Goal: Communication & Community: Participate in discussion

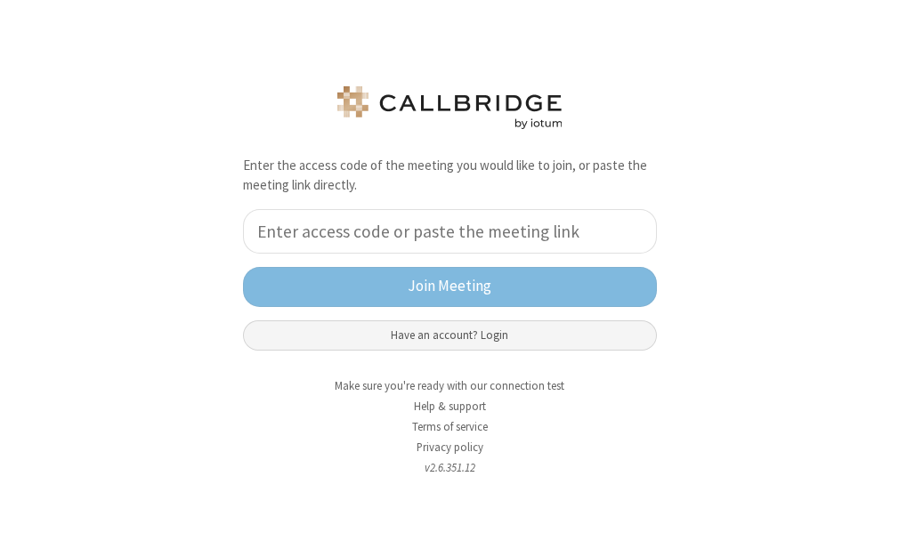
click at [459, 332] on button "Have an account? Login" at bounding box center [450, 335] width 414 height 30
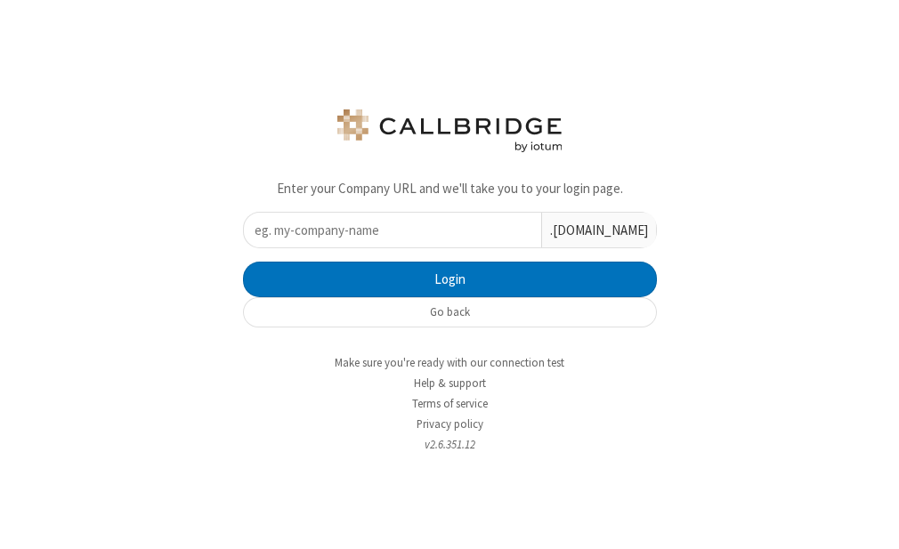
click at [402, 235] on input "text" at bounding box center [392, 230] width 297 height 35
type input "iotum"
click at [243, 262] on button "Login" at bounding box center [450, 280] width 414 height 36
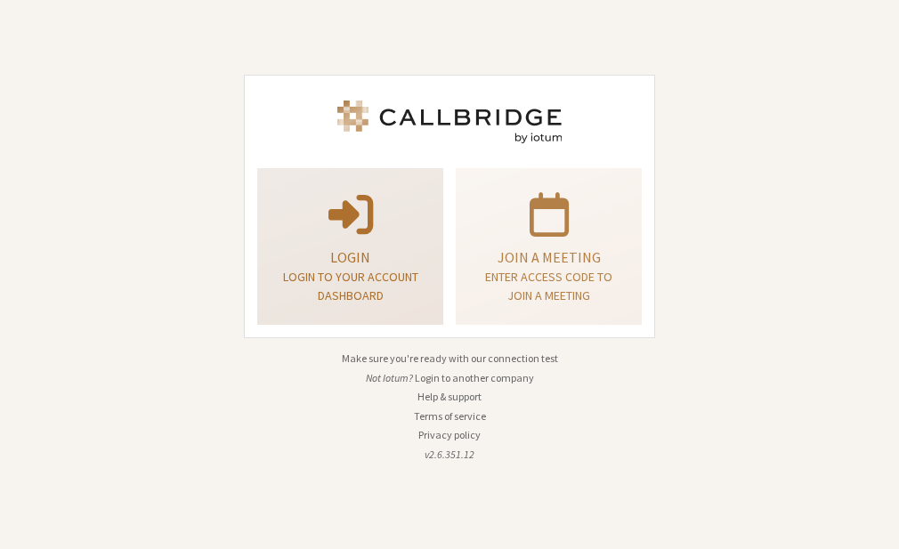
click at [355, 226] on span at bounding box center [350, 213] width 44 height 50
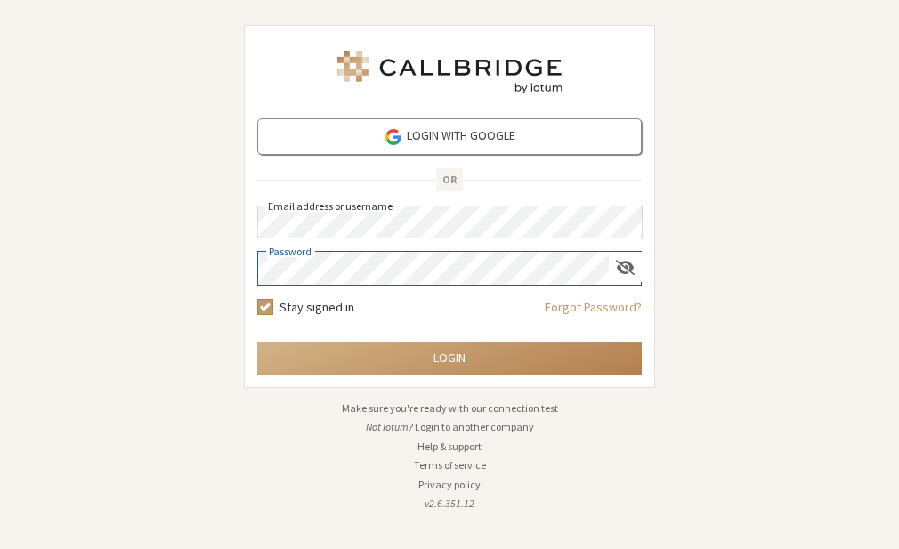
click at [257, 342] on button "Login" at bounding box center [449, 358] width 384 height 33
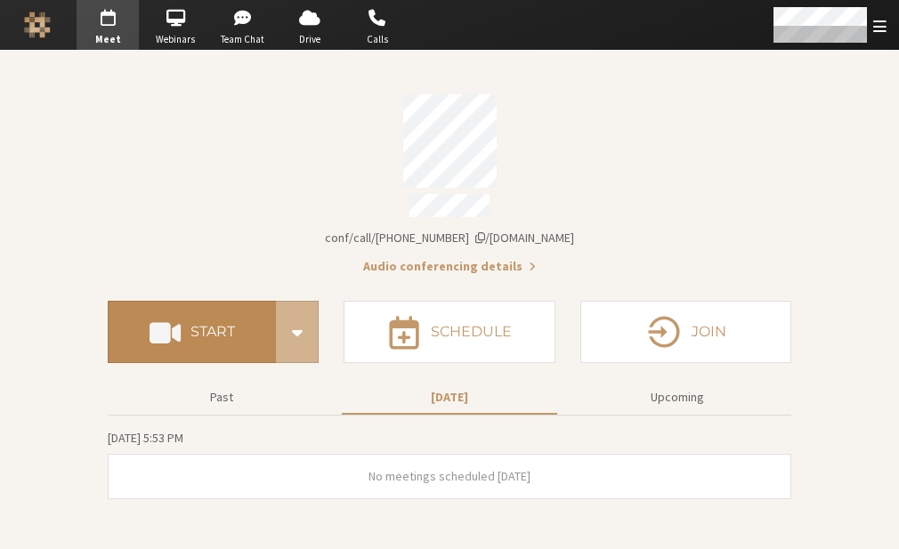
click at [201, 325] on h4 "Start" at bounding box center [212, 332] width 44 height 14
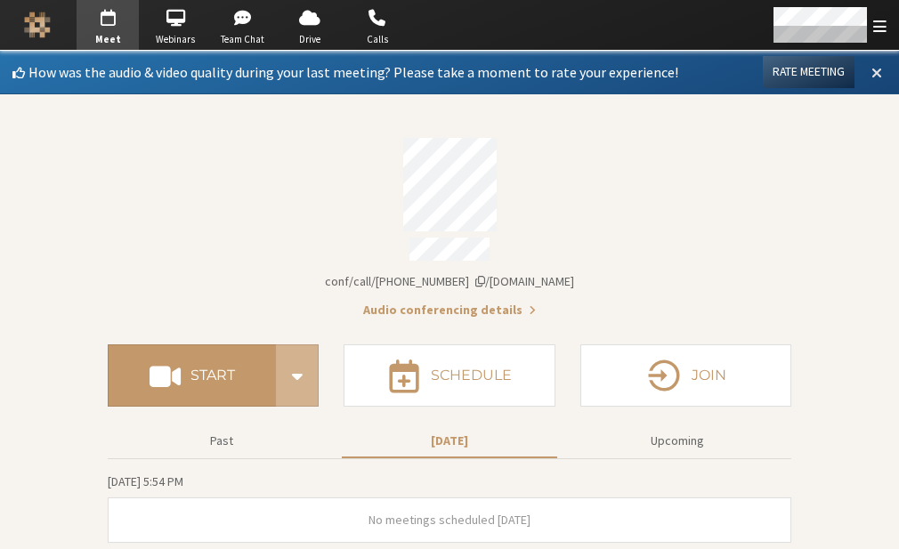
click at [866, 75] on button at bounding box center [877, 72] width 32 height 30
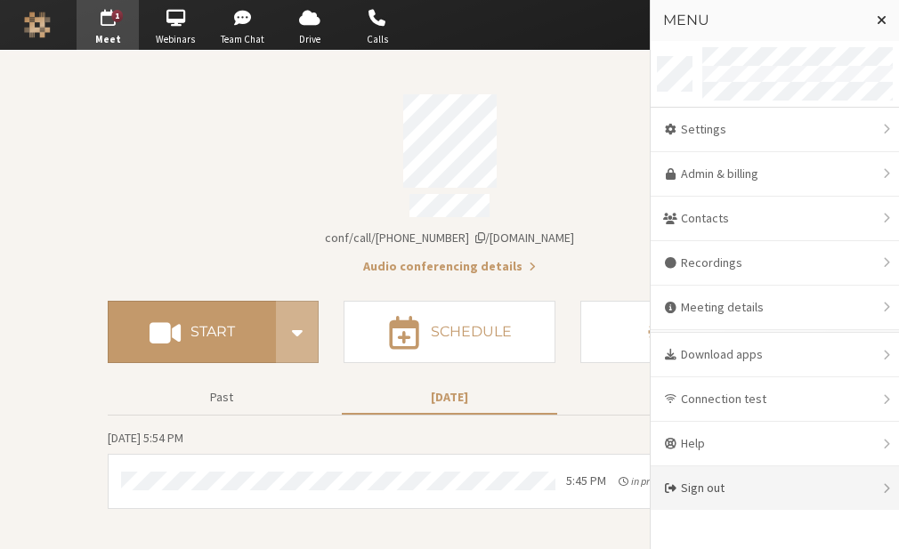
click at [750, 471] on div "Sign out" at bounding box center [775, 488] width 248 height 44
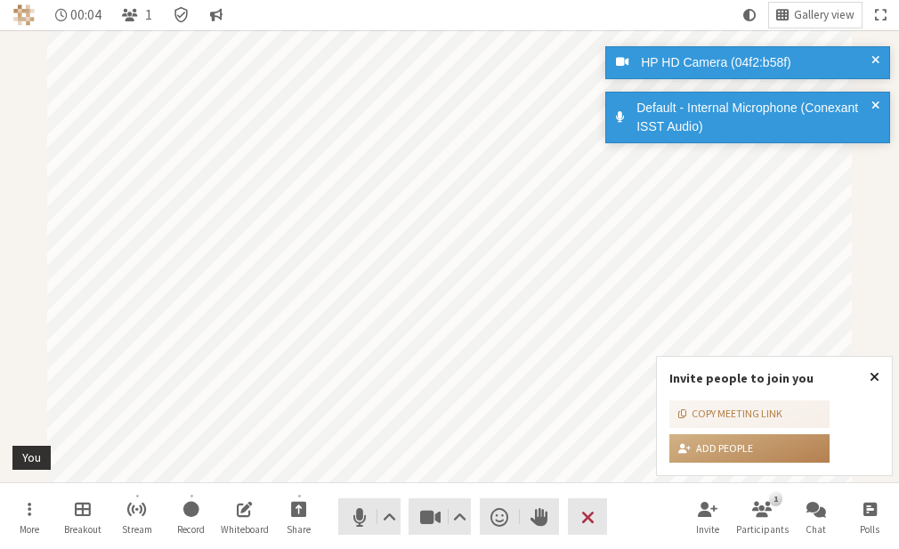
click at [874, 376] on span "Close popover" at bounding box center [874, 376] width 10 height 14
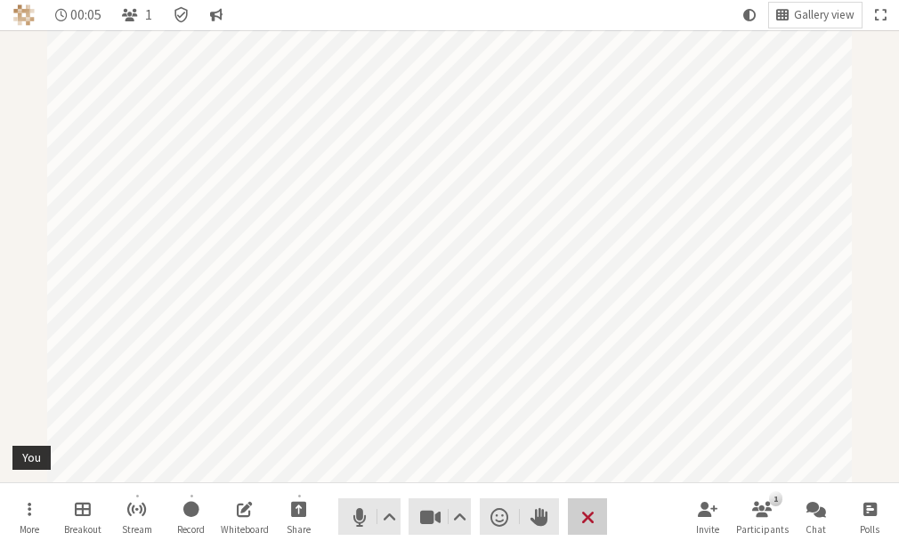
click at [583, 523] on span "End or leave meeting" at bounding box center [587, 517] width 13 height 25
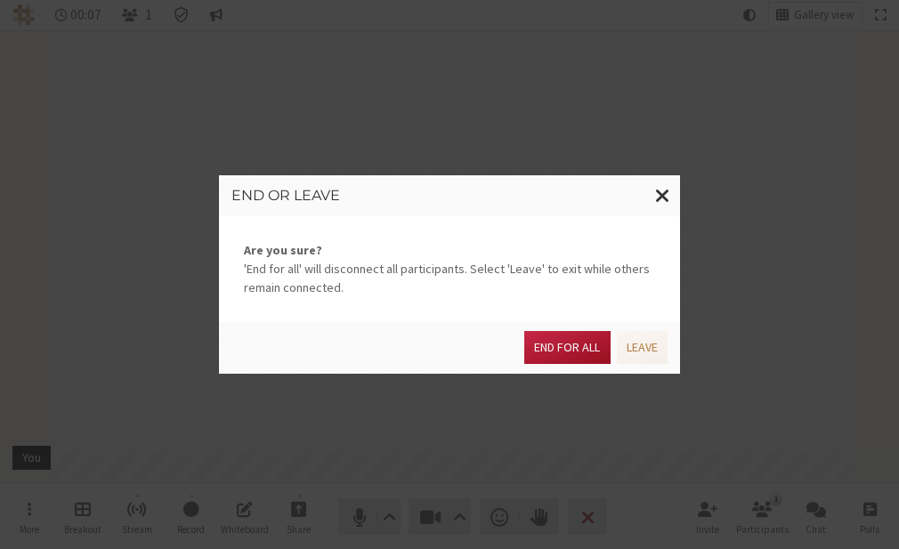
click at [543, 336] on button "End for all" at bounding box center [566, 347] width 85 height 33
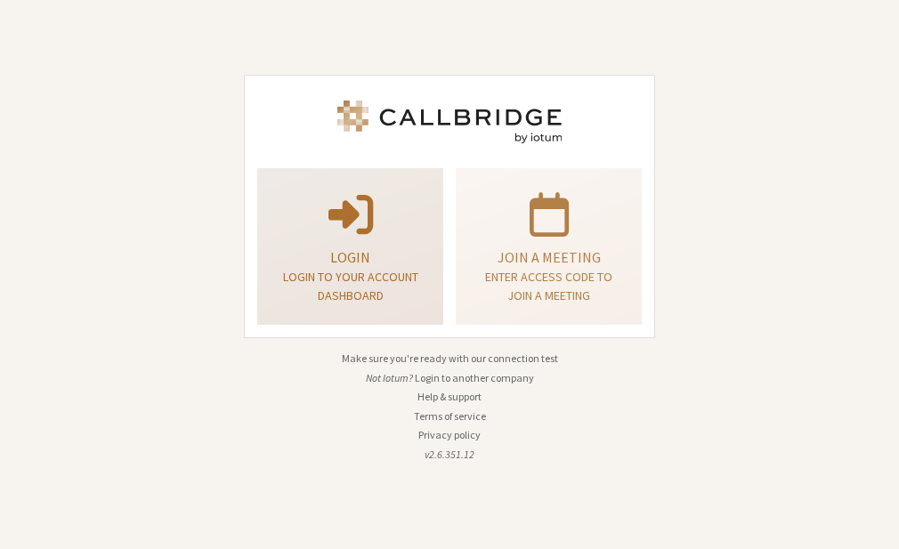
click at [333, 260] on p "Login" at bounding box center [350, 257] width 142 height 21
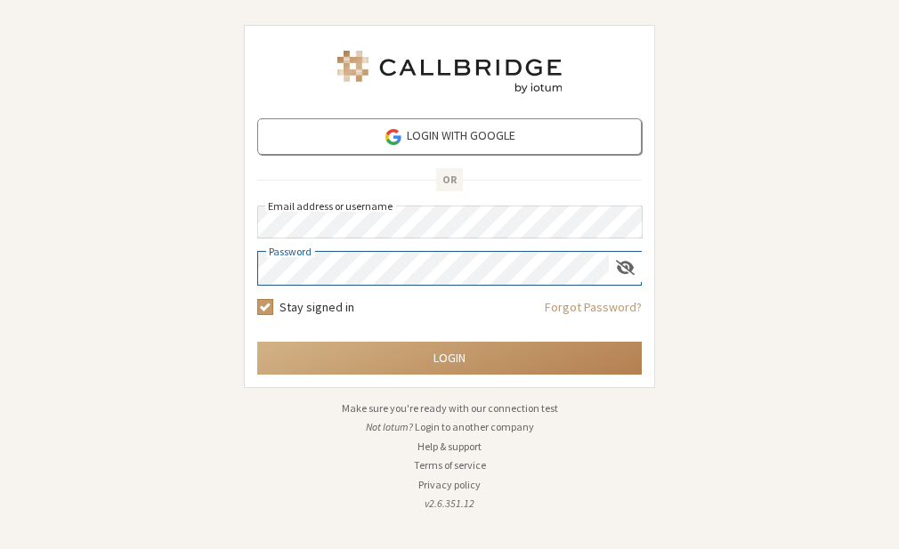
click at [257, 342] on button "Login" at bounding box center [449, 358] width 384 height 33
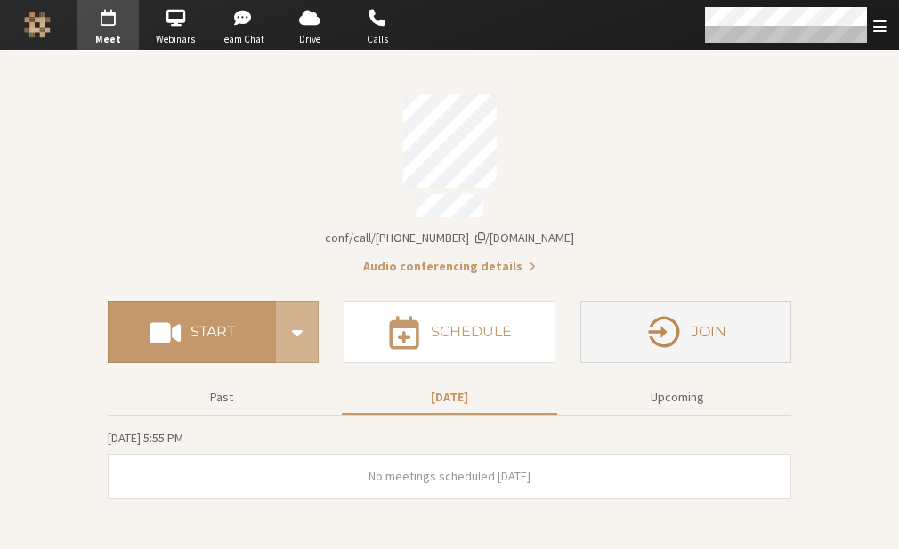
click at [645, 326] on icon "button" at bounding box center [663, 331] width 37 height 37
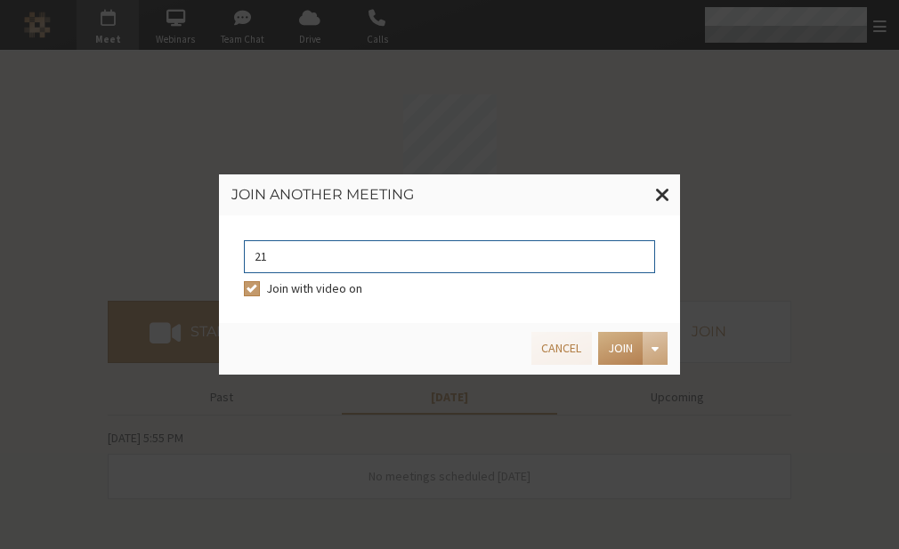
type input "2"
type input "9168685"
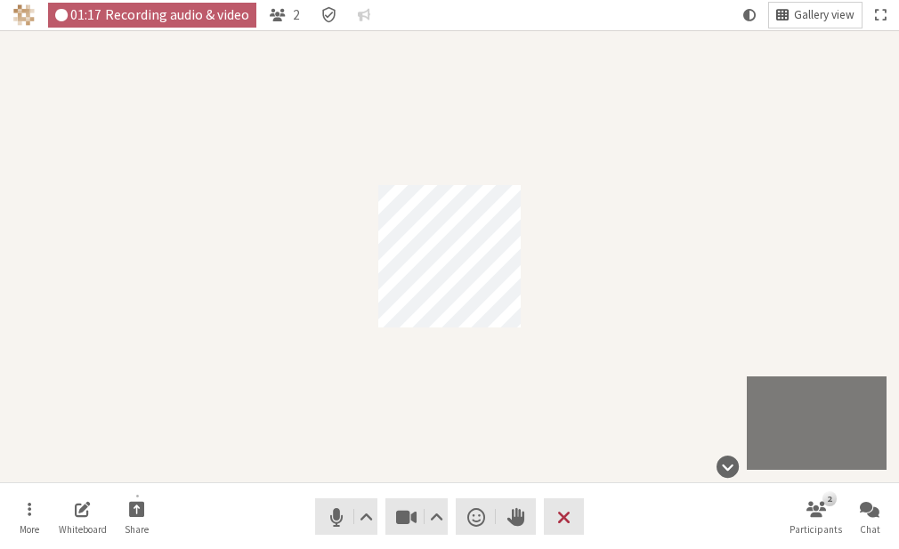
click at [831, 14] on span "Gallery view" at bounding box center [824, 15] width 61 height 13
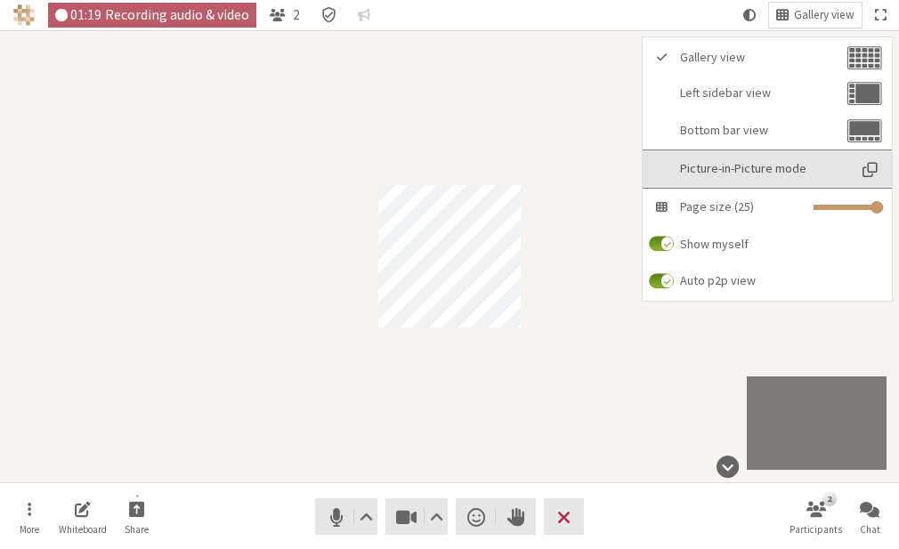
click at [714, 167] on span "Picture-in-Picture mode" at bounding box center [763, 168] width 166 height 13
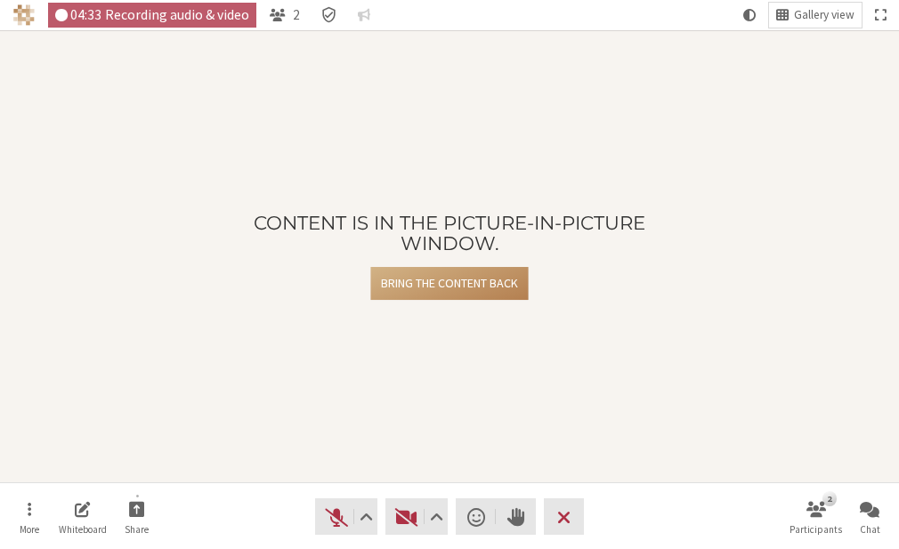
click at [622, 267] on div "Content is in the Picture-in-Picture window. Bring the content back" at bounding box center [449, 256] width 449 height 87
click at [450, 278] on button "Bring the content back" at bounding box center [449, 283] width 157 height 33
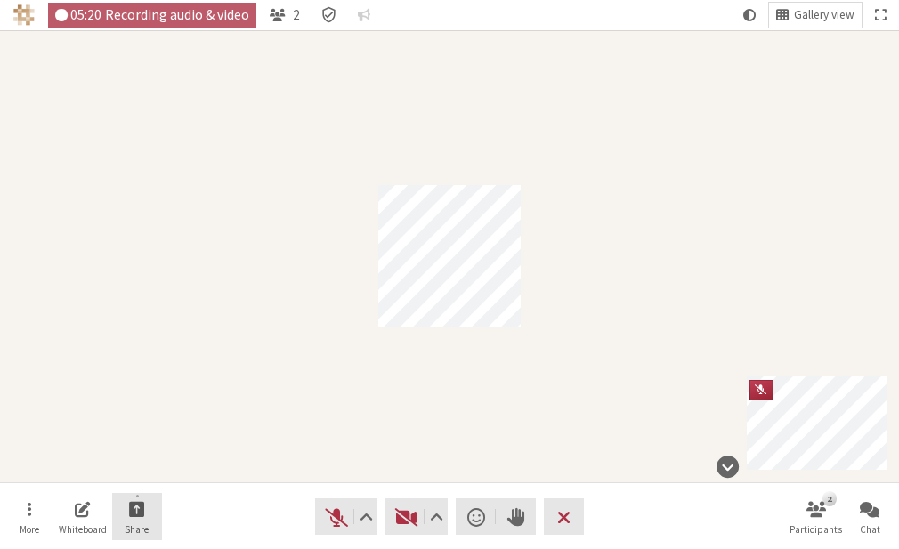
click at [135, 534] on span "Share" at bounding box center [137, 529] width 24 height 11
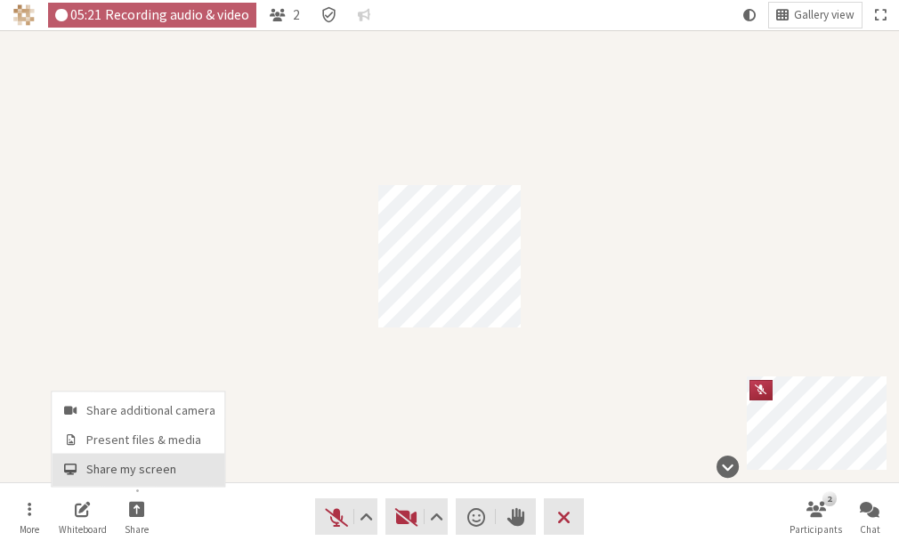
click at [132, 472] on span "Share my screen" at bounding box center [150, 469] width 129 height 13
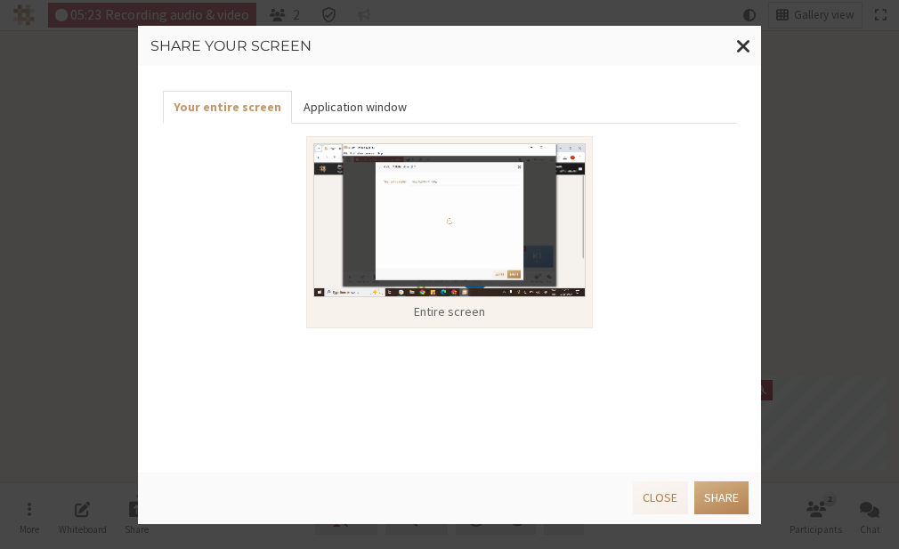
click at [336, 117] on button "Application window" at bounding box center [354, 107] width 125 height 33
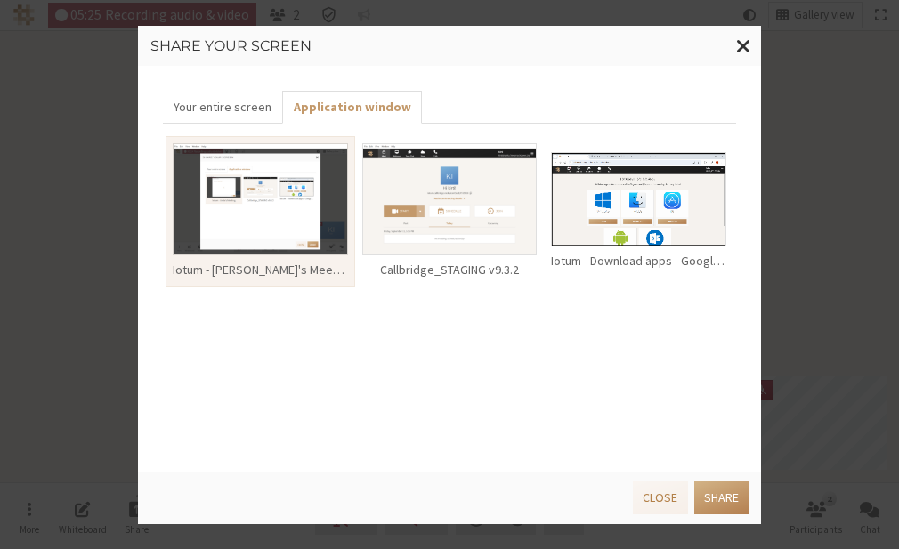
click at [456, 200] on img at bounding box center [449, 199] width 175 height 112
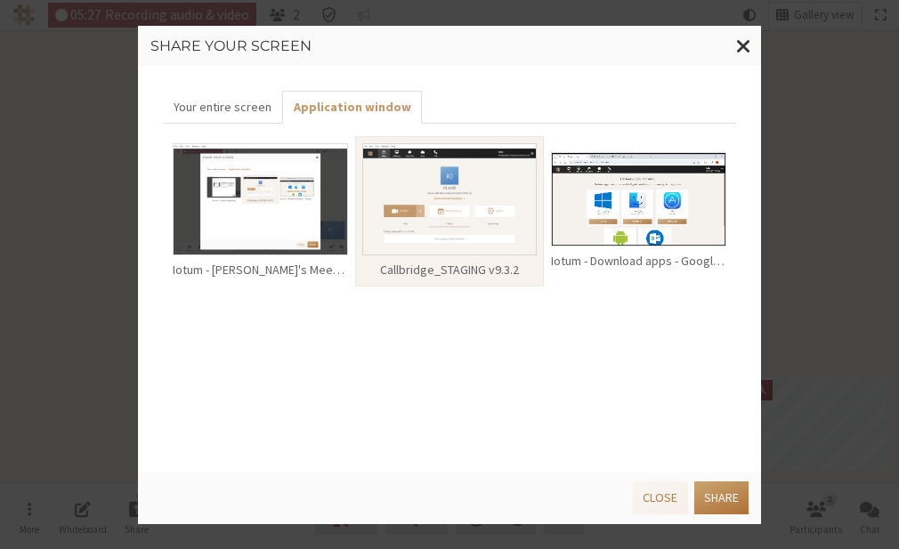
click at [716, 488] on button "Share" at bounding box center [721, 497] width 54 height 33
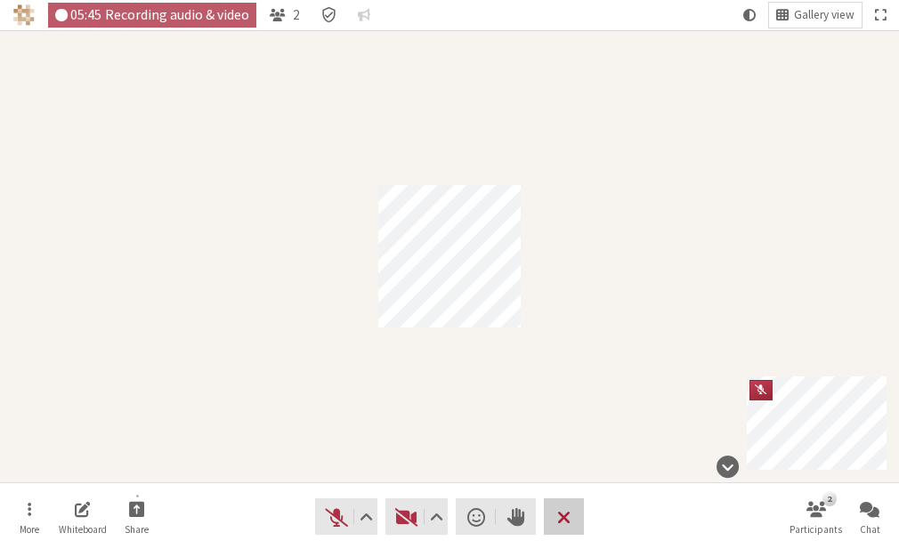
click at [561, 523] on span "Leave meeting" at bounding box center [563, 517] width 13 height 25
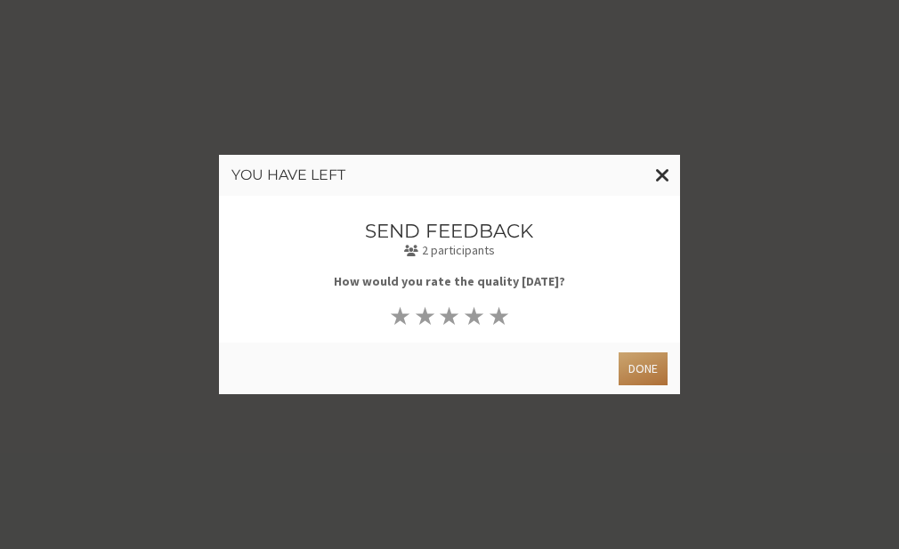
click at [626, 359] on button "Done" at bounding box center [643, 368] width 49 height 33
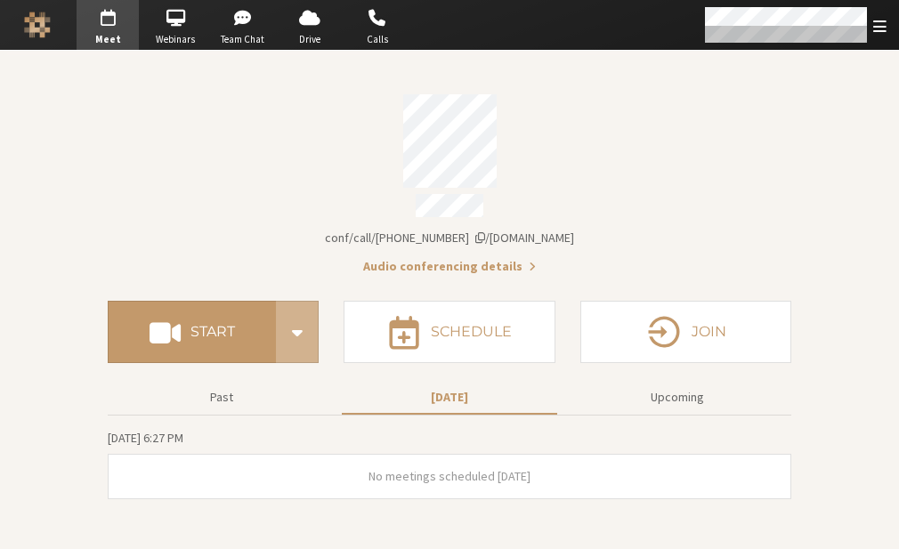
click at [582, 178] on div "Account details" at bounding box center [449, 140] width 683 height 93
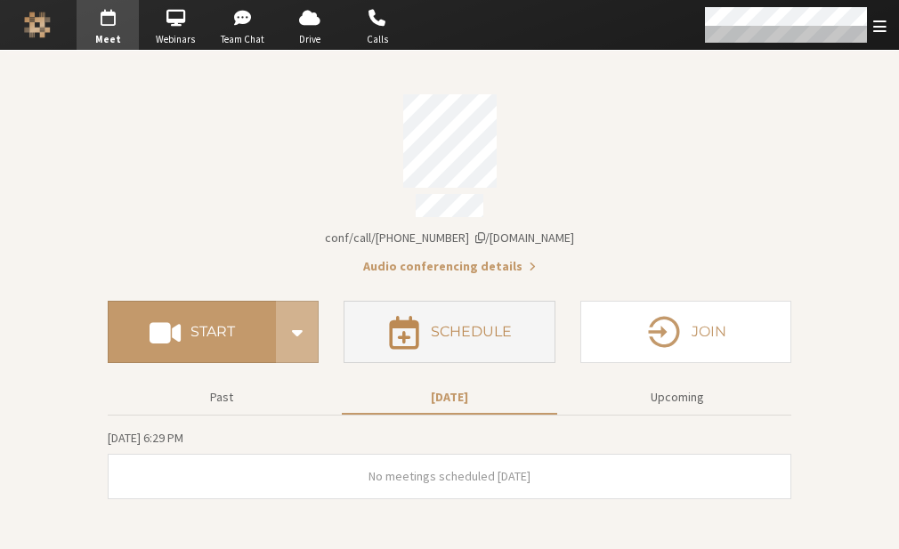
click at [449, 342] on button "Schedule" at bounding box center [449, 332] width 211 height 62
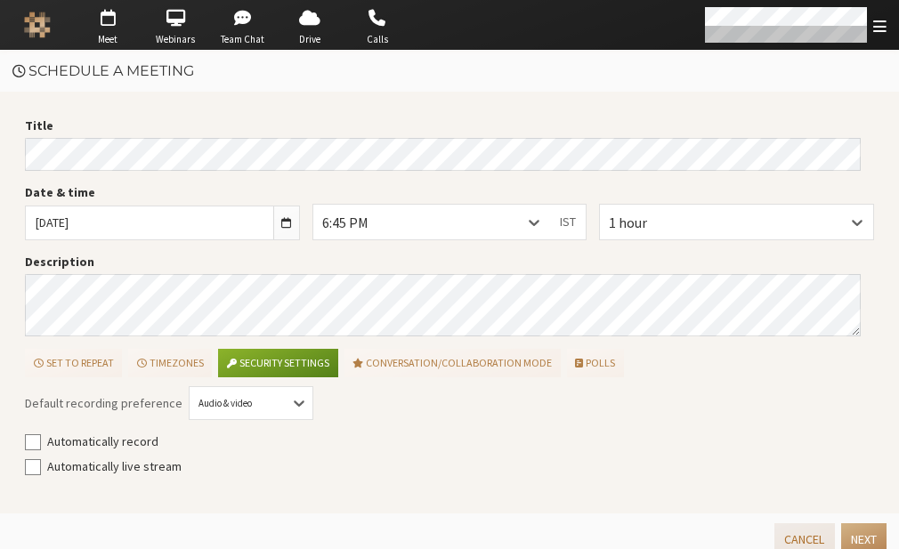
click at [774, 529] on button "Cancel" at bounding box center [804, 539] width 60 height 33
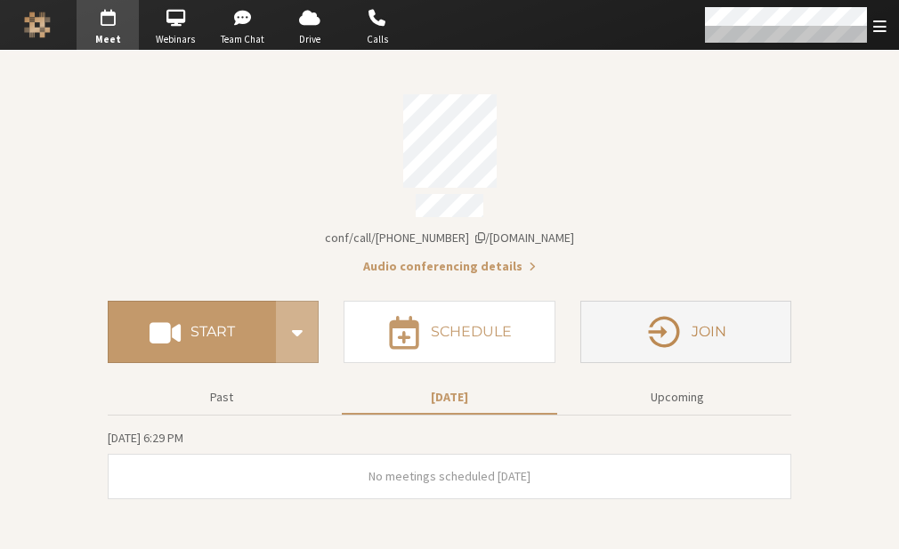
click at [711, 340] on button "Join" at bounding box center [685, 332] width 211 height 62
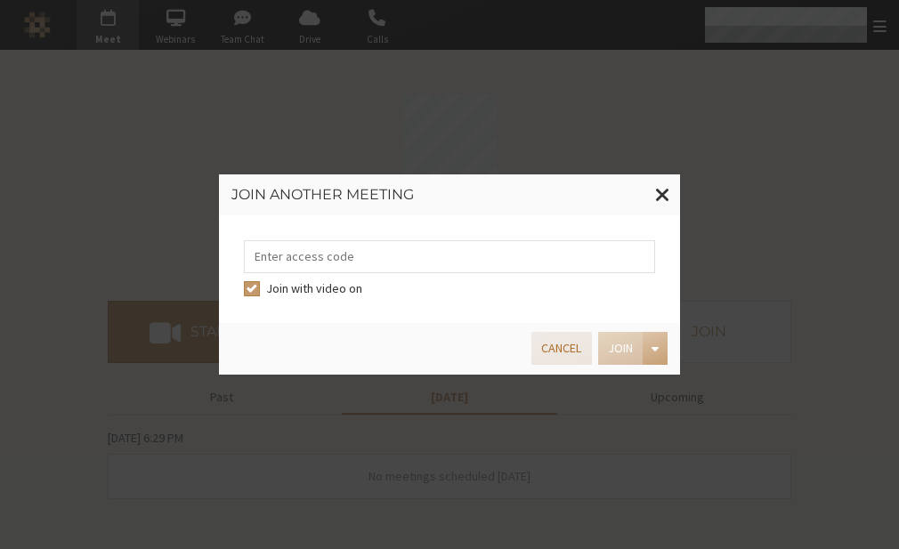
click at [552, 349] on button "Cancel" at bounding box center [561, 348] width 60 height 33
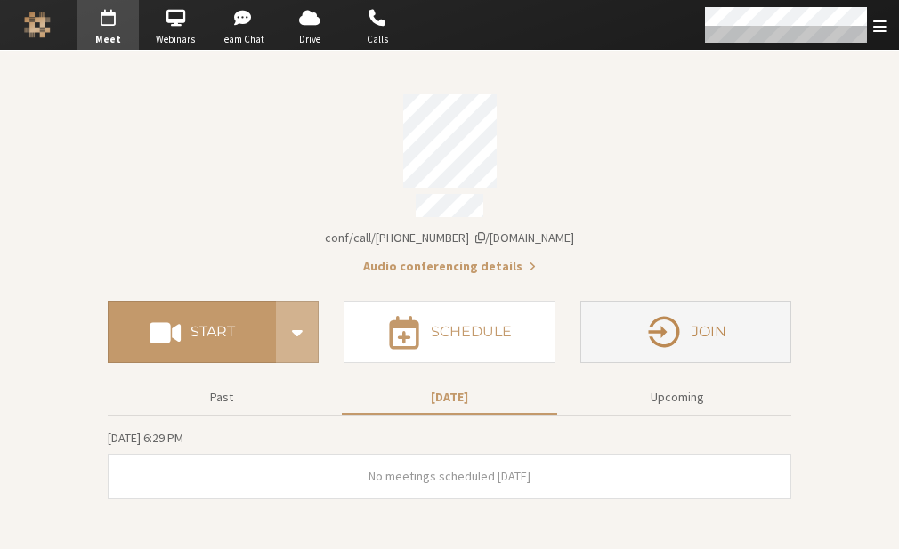
click at [697, 333] on button "Join" at bounding box center [685, 332] width 211 height 62
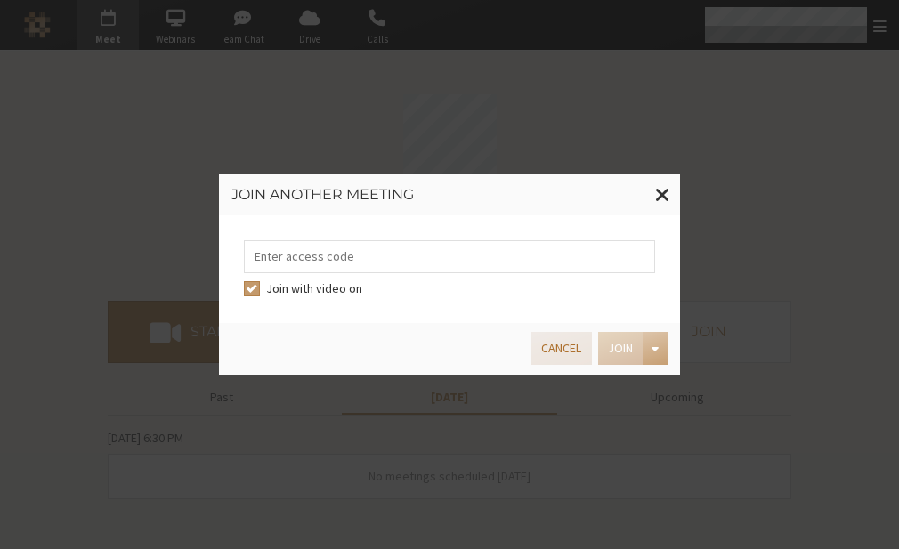
click at [570, 354] on button "Cancel" at bounding box center [561, 348] width 60 height 33
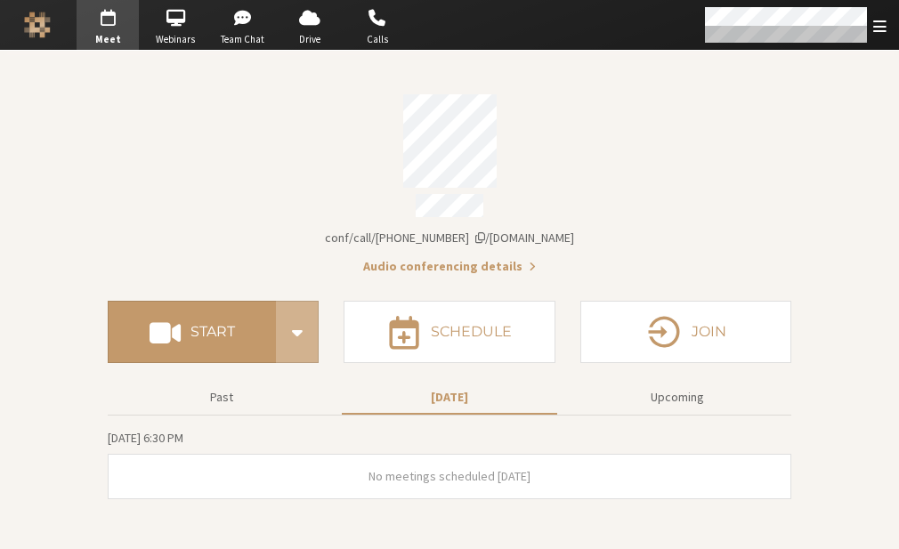
click at [637, 229] on div "Meeting link iotum.callbridge.rocks/conf/call/7919820" at bounding box center [449, 238] width 683 height 19
click at [640, 292] on div "Start Schedule Join" at bounding box center [449, 326] width 683 height 100
click at [645, 411] on div "Past Today Upcoming Friday, September 12, 6:30 PM No meetings scheduled today" at bounding box center [449, 444] width 683 height 136
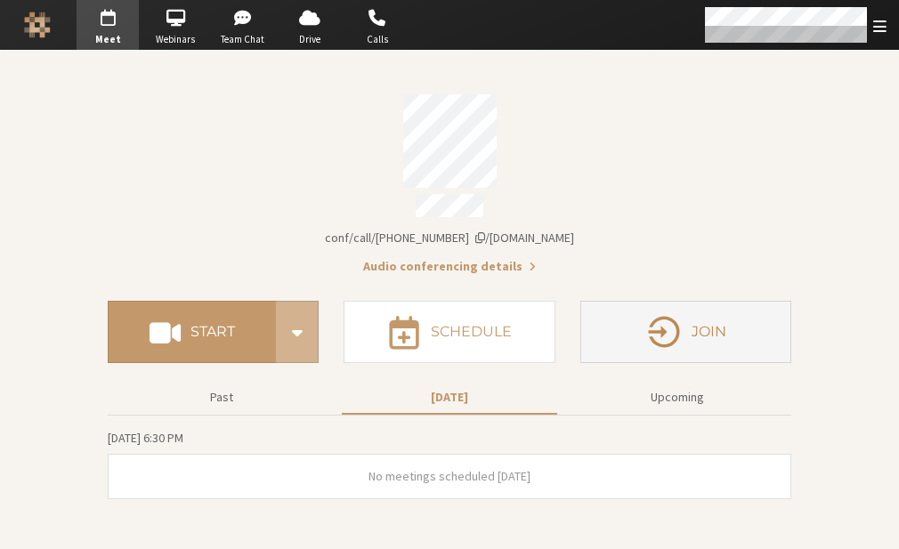
click at [621, 345] on button "Join" at bounding box center [685, 332] width 211 height 62
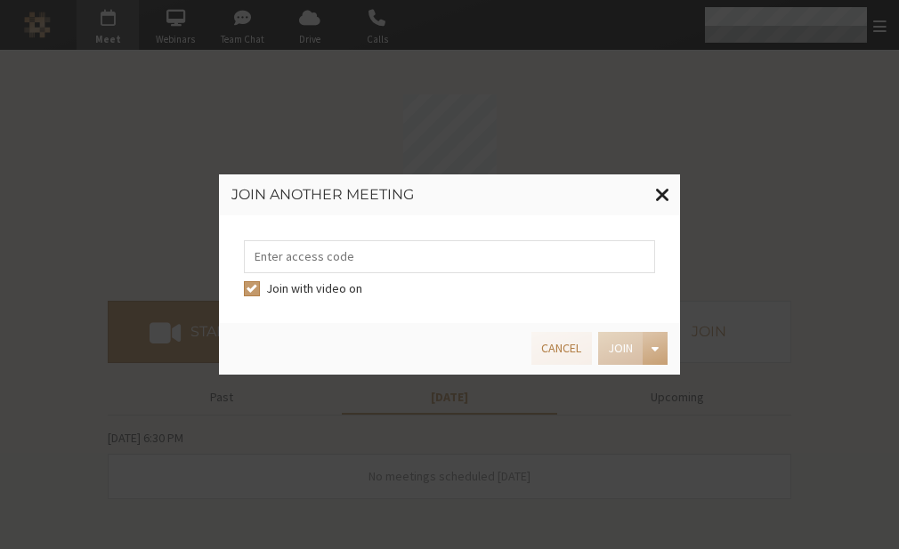
click at [655, 193] on span at bounding box center [662, 194] width 15 height 22
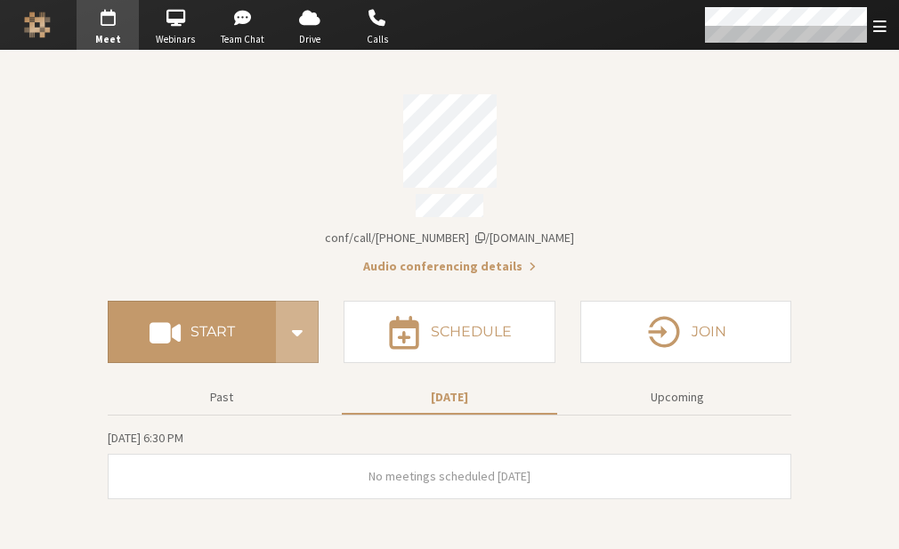
click at [730, 179] on div "Account details" at bounding box center [449, 140] width 683 height 93
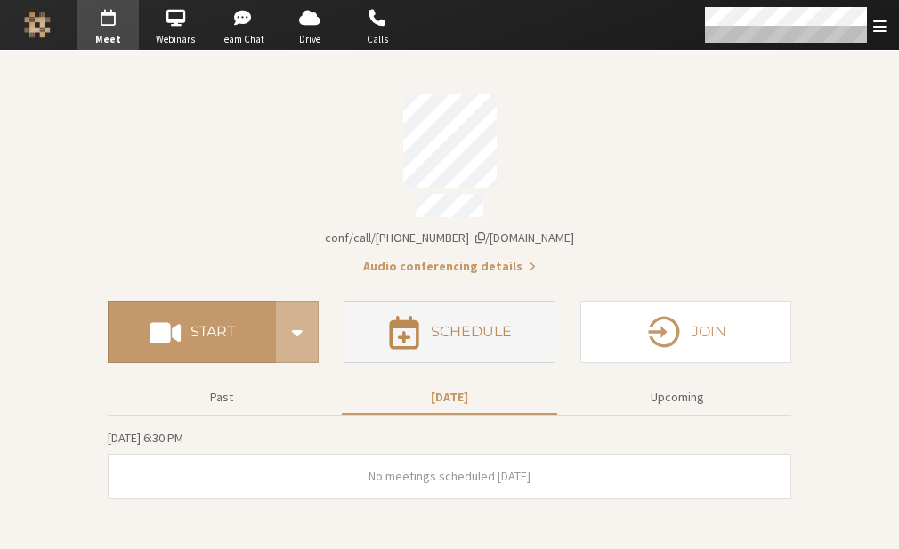
click at [524, 327] on button "Schedule" at bounding box center [449, 332] width 211 height 62
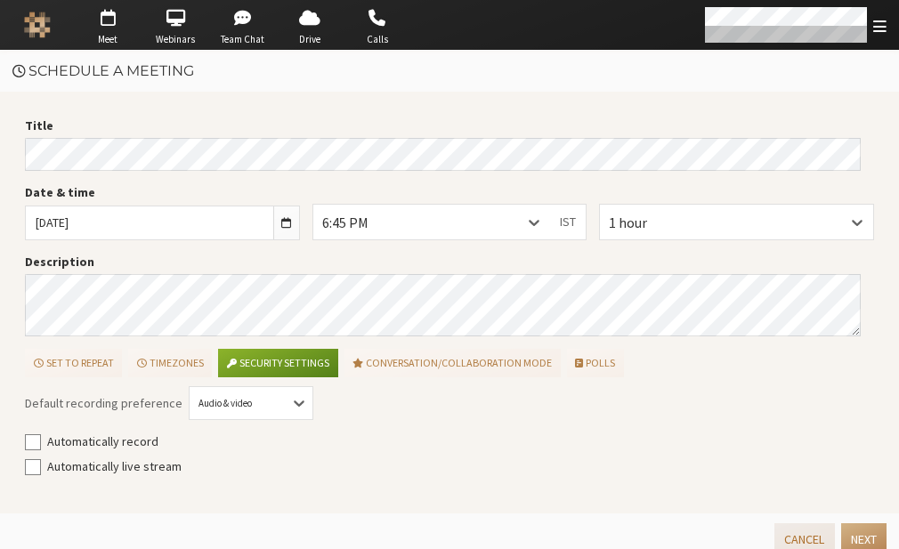
click at [780, 534] on button "Cancel" at bounding box center [804, 539] width 60 height 33
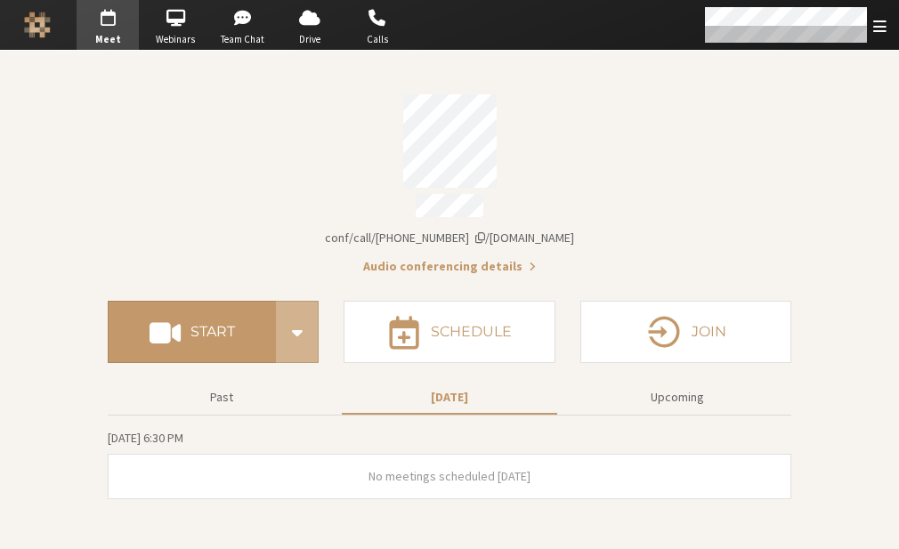
click at [647, 240] on section "Meeting link iotum.callbridge.rocks/conf/call/7919820 Audio conferencing details" at bounding box center [449, 179] width 683 height 194
click at [667, 230] on div "Meeting link iotum.callbridge.rocks/conf/call/7919820" at bounding box center [449, 238] width 683 height 19
click at [647, 154] on div "Account details" at bounding box center [449, 140] width 683 height 93
click at [595, 160] on div "Account details" at bounding box center [449, 140] width 683 height 93
click at [219, 77] on div "Meeting link iotum.callbridge.rocks/conf/call/7919820 Audio conferencing detail…" at bounding box center [449, 281] width 683 height 461
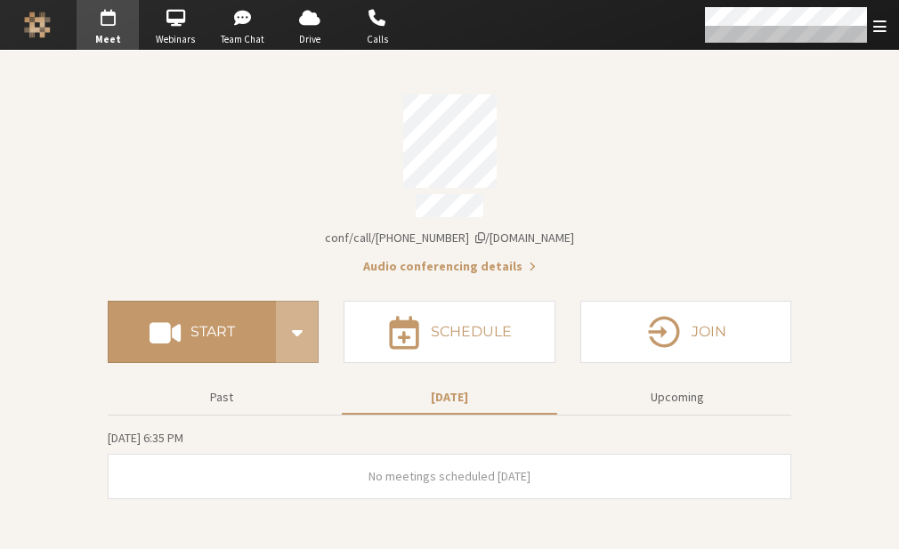
click at [219, 77] on div "Meeting link iotum.callbridge.rocks/conf/call/7919820 Audio conferencing detail…" at bounding box center [449, 281] width 683 height 461
click at [288, 234] on div "Meeting link iotum.callbridge.rocks/conf/call/7919820" at bounding box center [449, 238] width 683 height 19
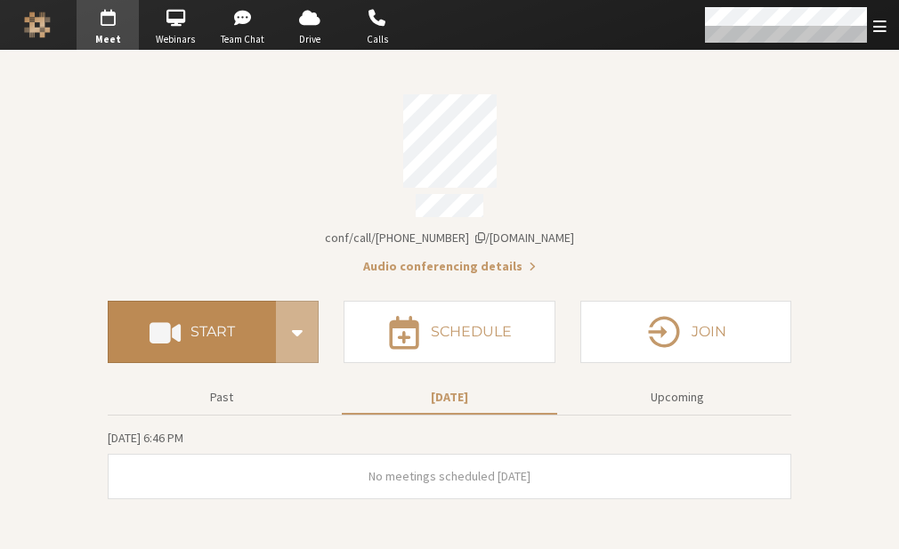
click at [231, 325] on h4 "Start" at bounding box center [212, 332] width 44 height 14
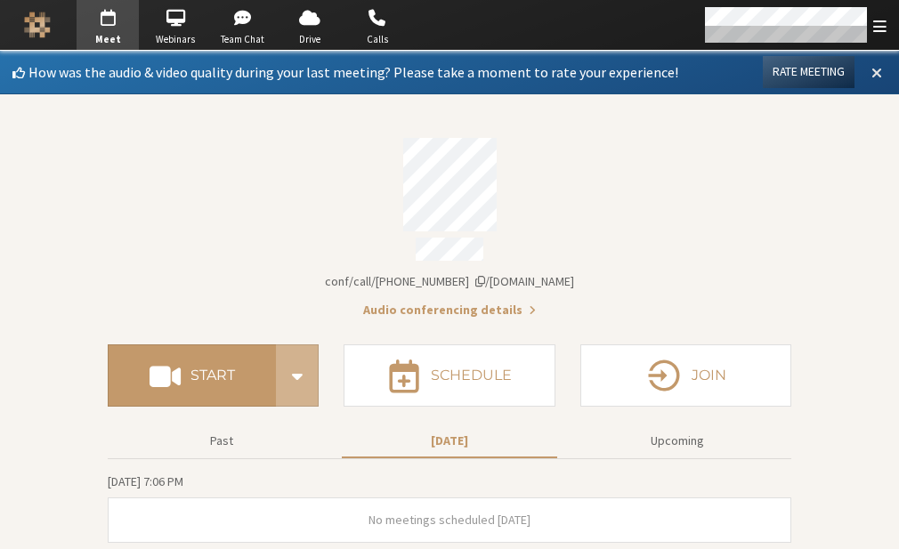
click at [879, 70] on span at bounding box center [876, 72] width 11 height 16
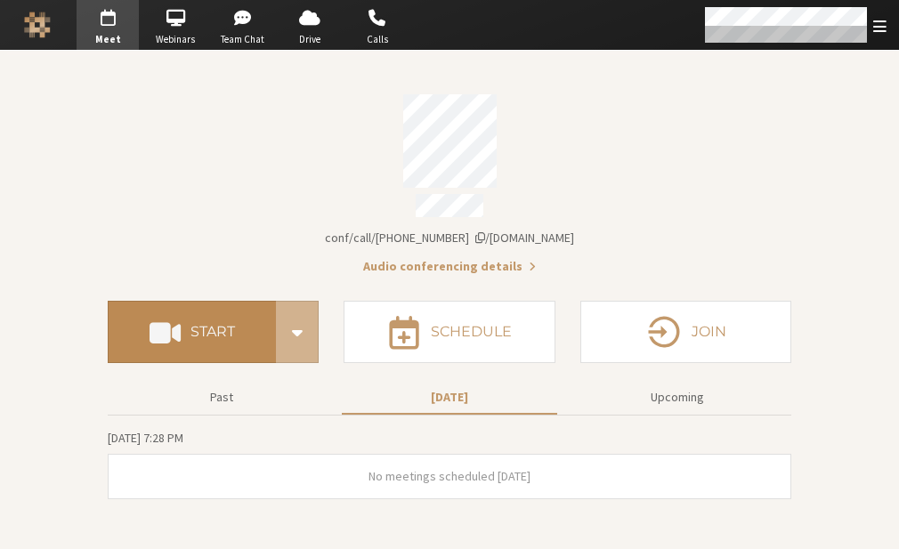
click at [180, 317] on span at bounding box center [165, 332] width 31 height 32
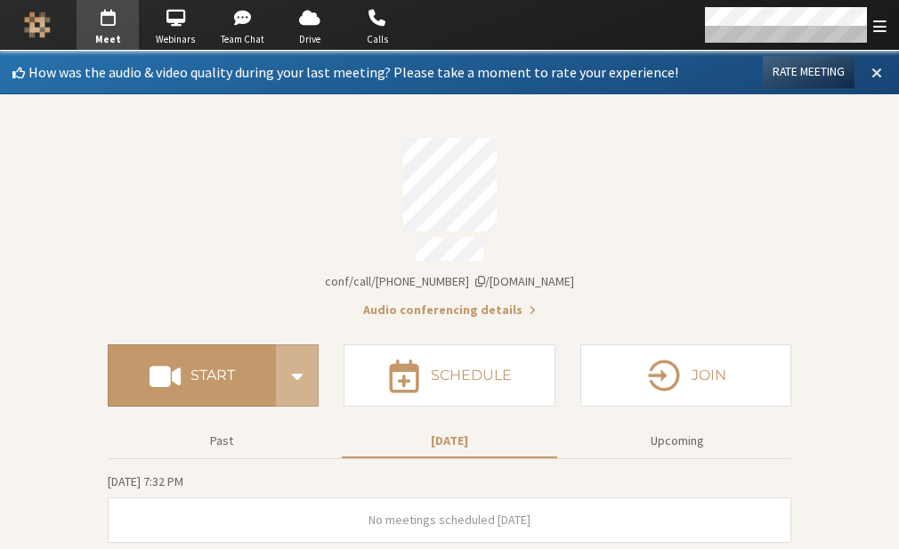
click at [870, 65] on button at bounding box center [877, 72] width 32 height 30
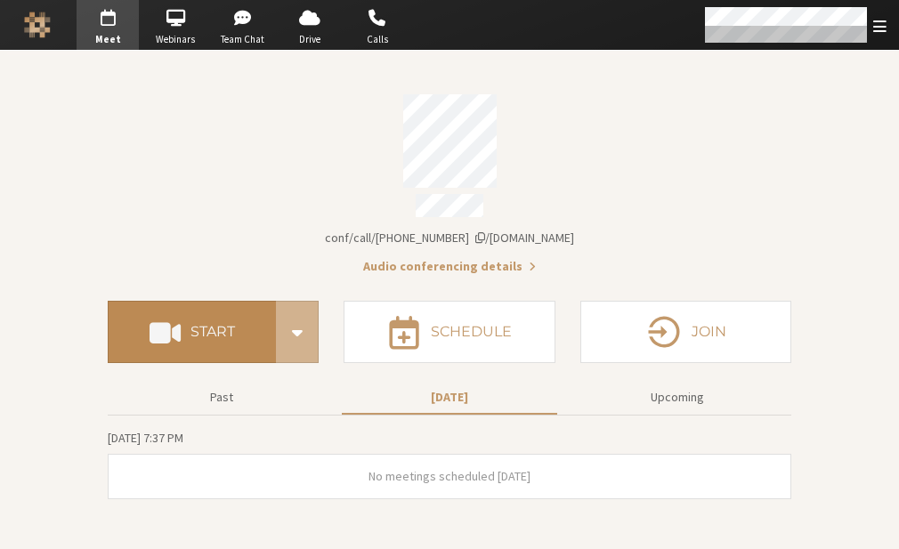
click at [182, 331] on button "Start" at bounding box center [192, 332] width 168 height 62
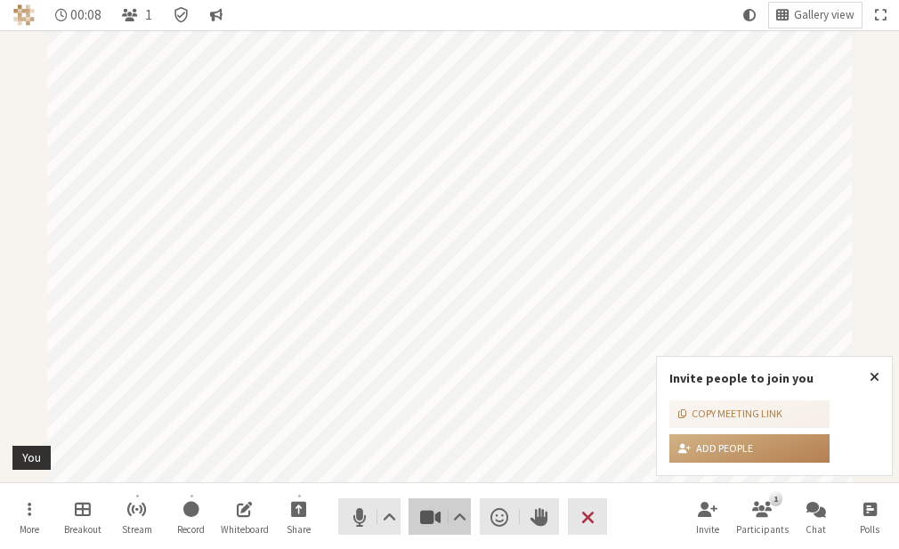
click at [430, 521] on span "Stop video (Alt+V)" at bounding box center [429, 517] width 25 height 25
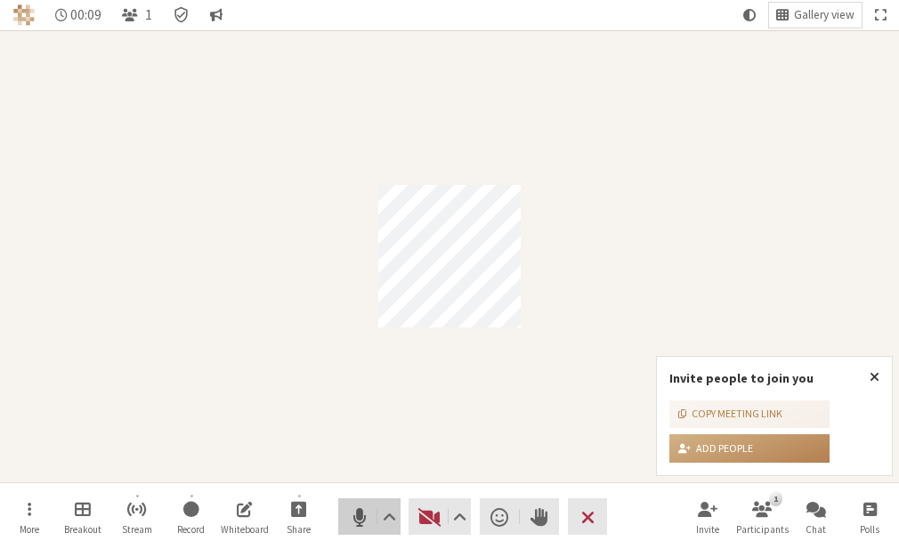
click at [372, 518] on button "Audio" at bounding box center [369, 516] width 62 height 36
click at [876, 377] on span "Close popover" at bounding box center [874, 376] width 10 height 14
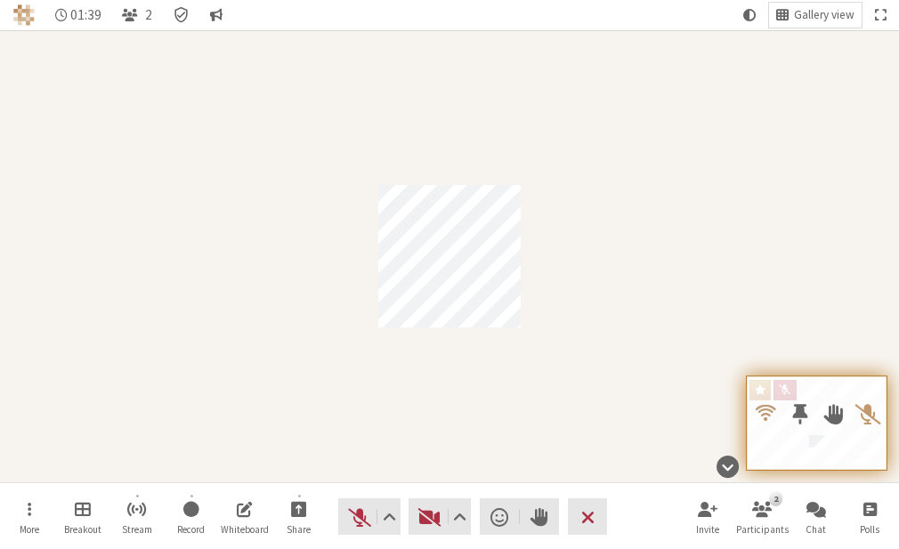
click at [832, 415] on span at bounding box center [833, 413] width 20 height 23
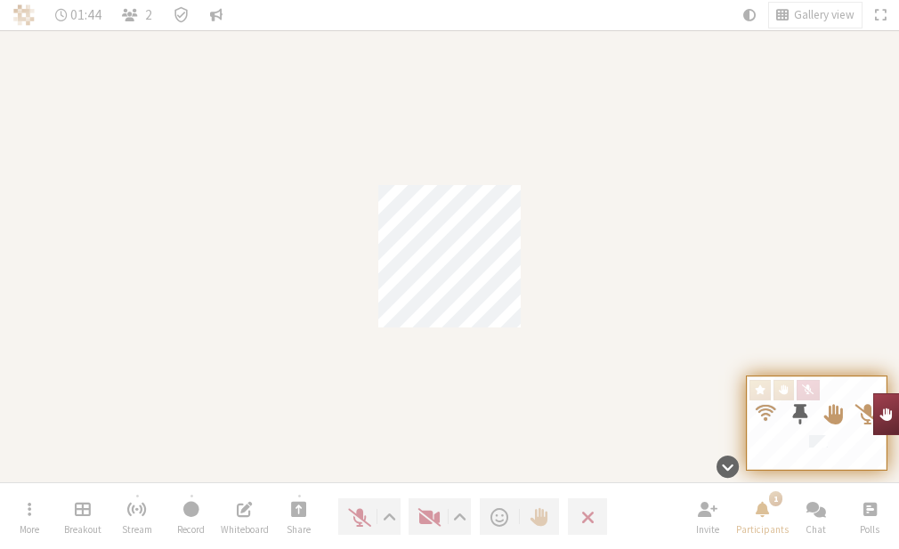
click at [832, 415] on span at bounding box center [833, 413] width 20 height 23
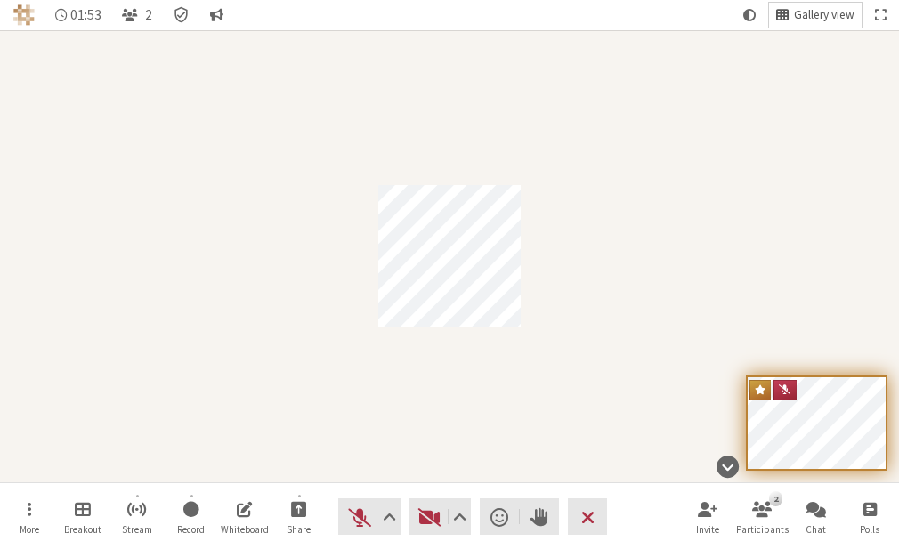
click at [813, 13] on span "Gallery view" at bounding box center [824, 15] width 61 height 13
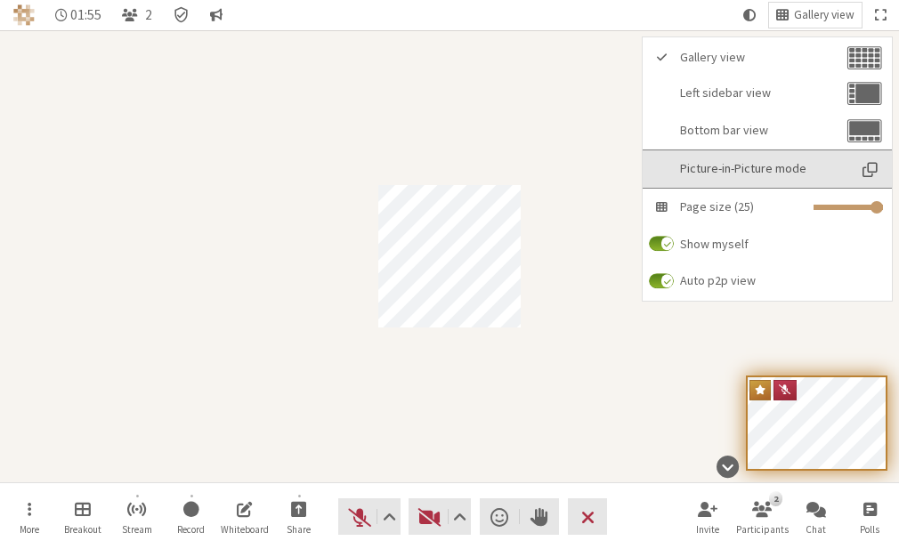
click at [772, 162] on span "Picture-in-Picture mode" at bounding box center [763, 168] width 166 height 13
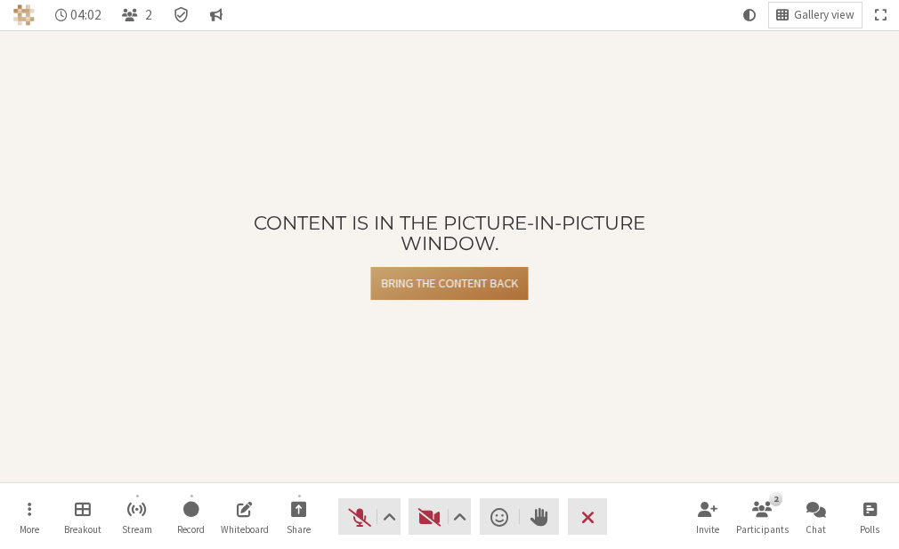
click at [418, 267] on button "Bring the content back" at bounding box center [449, 283] width 157 height 33
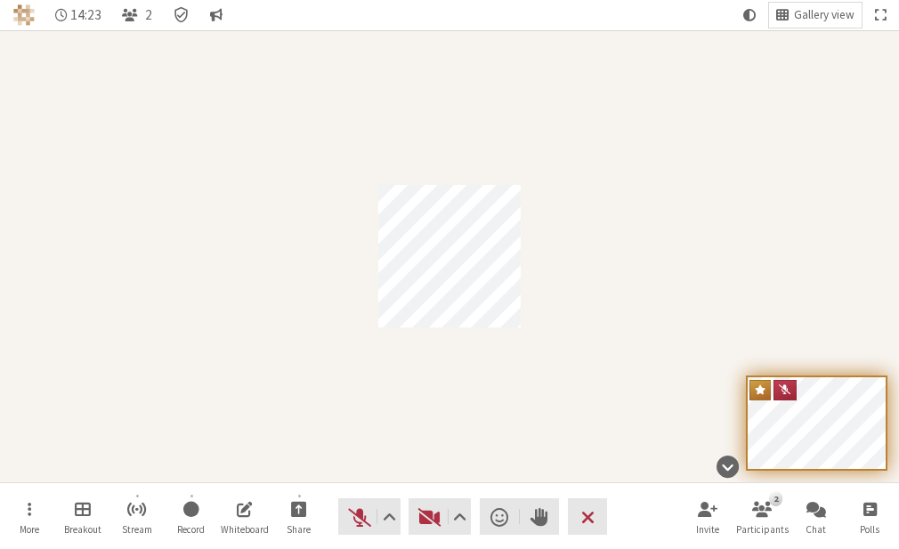
click at [620, 207] on div "Participant" at bounding box center [449, 256] width 899 height 452
click at [300, 509] on span "Start sharing" at bounding box center [299, 508] width 16 height 20
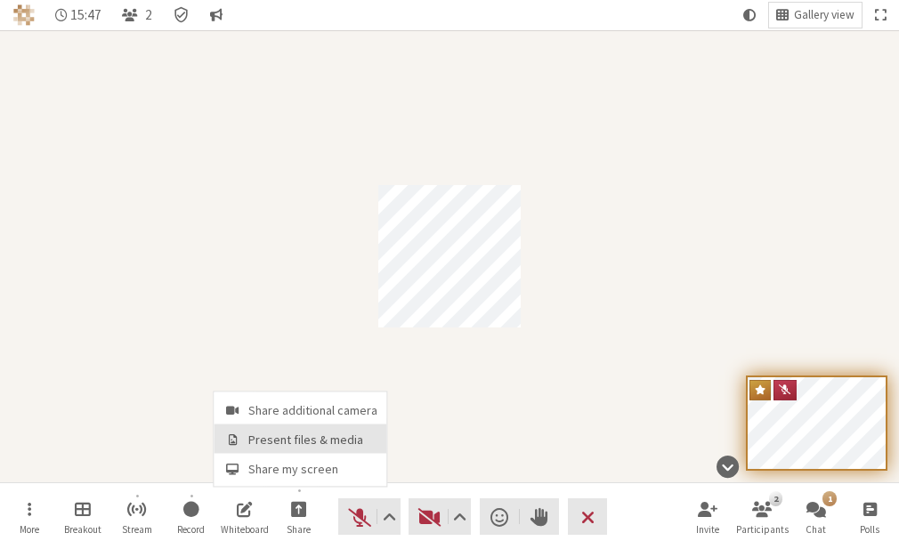
click at [298, 443] on span "Present files & media" at bounding box center [312, 439] width 129 height 13
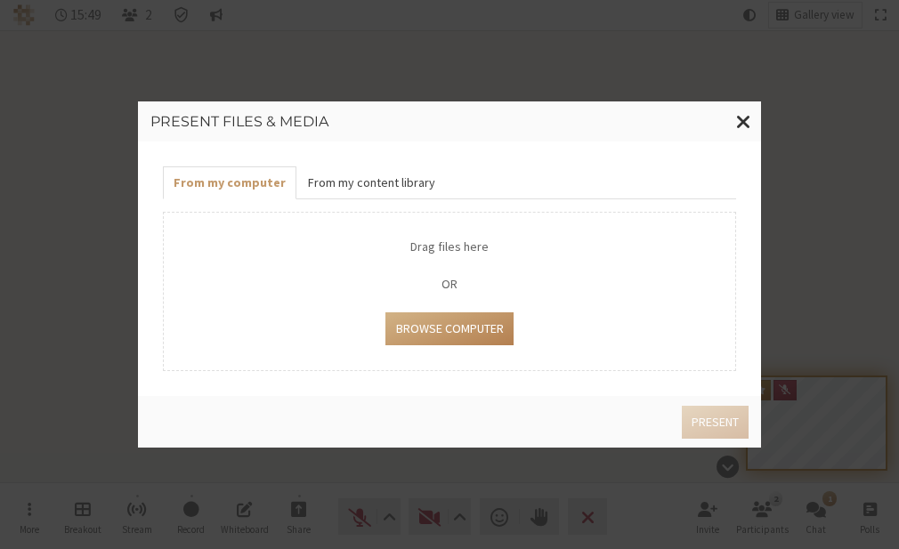
click at [360, 189] on button "From my content library" at bounding box center [370, 182] width 149 height 33
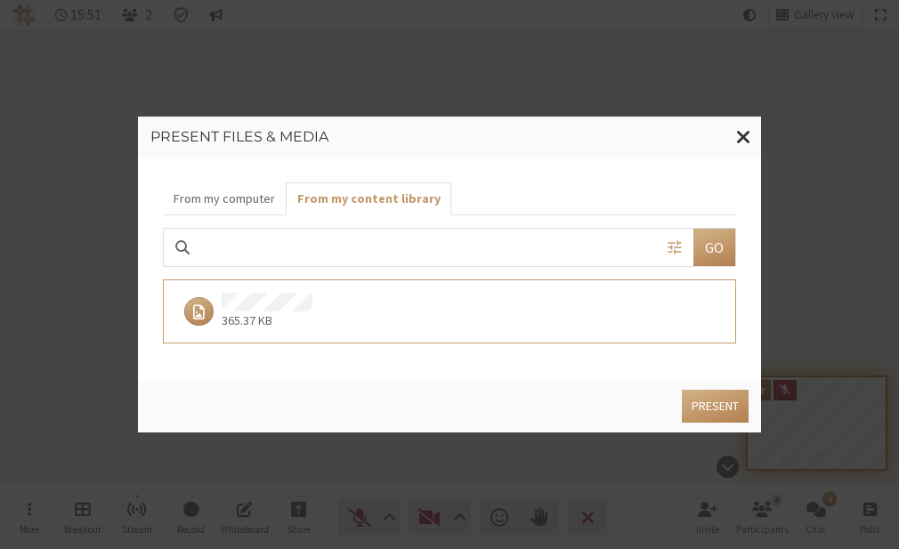
click at [370, 312] on div "365.37 KB" at bounding box center [443, 311] width 534 height 37
click at [716, 402] on button "Present" at bounding box center [715, 406] width 67 height 33
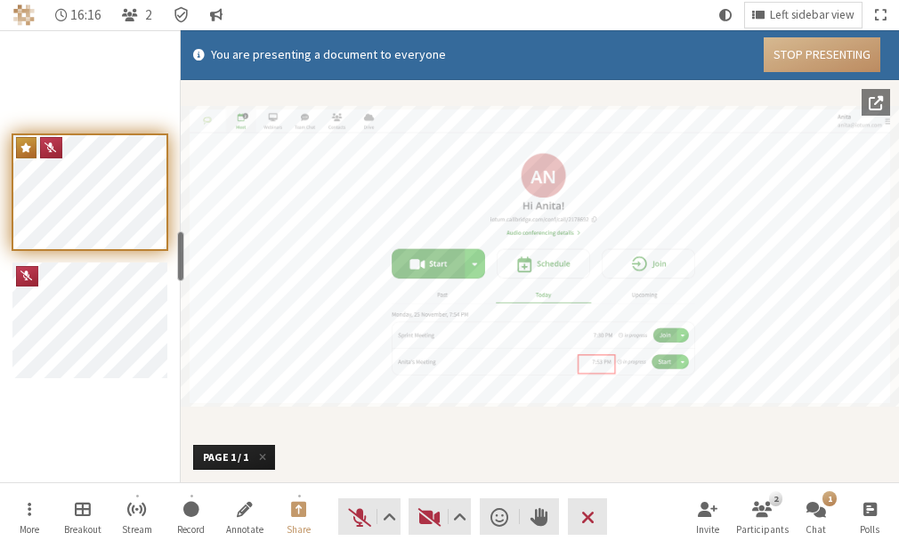
click at [881, 108] on span "Popout into another window" at bounding box center [876, 102] width 14 height 16
click at [799, 11] on span "Left sidebar view" at bounding box center [812, 15] width 85 height 13
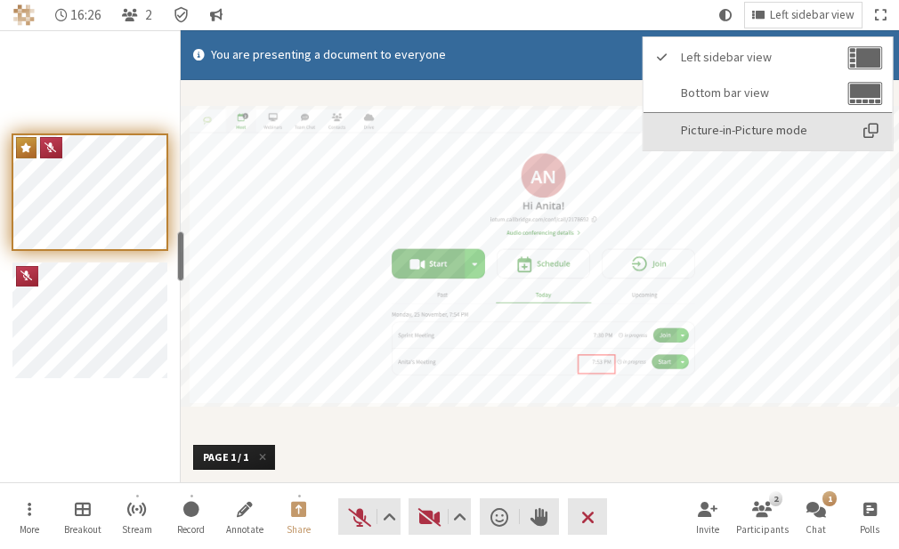
click at [791, 133] on span "Picture-in-Picture mode" at bounding box center [764, 130] width 166 height 13
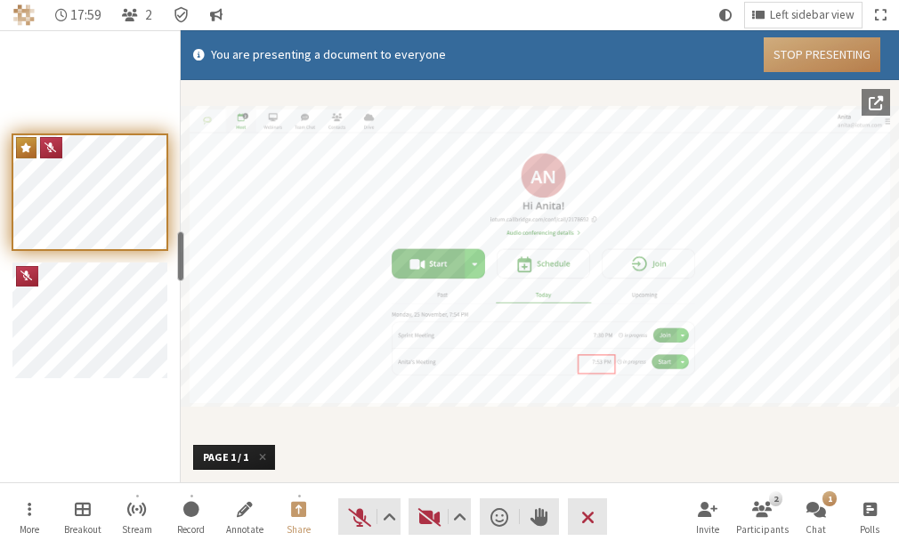
click at [780, 44] on button "Stop Presenting" at bounding box center [822, 54] width 117 height 35
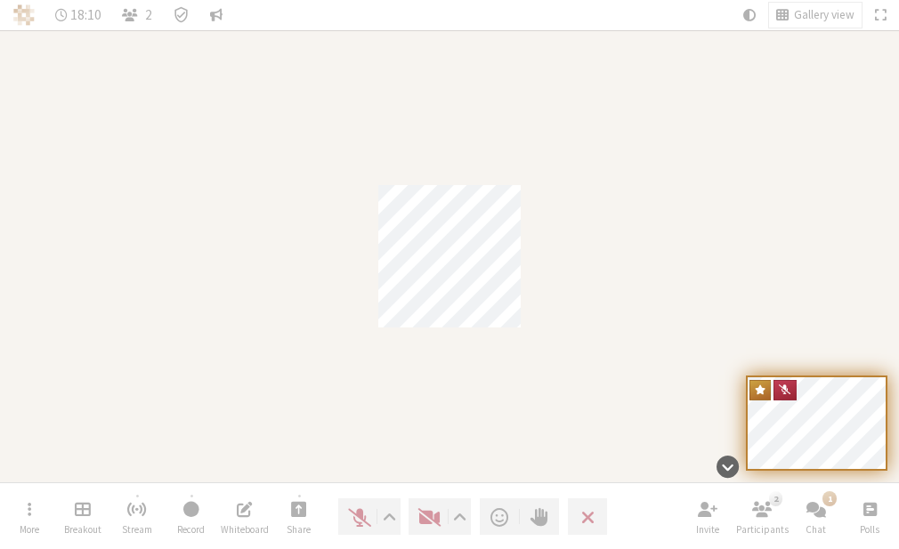
click at [780, 44] on div "Participant" at bounding box center [449, 256] width 899 height 452
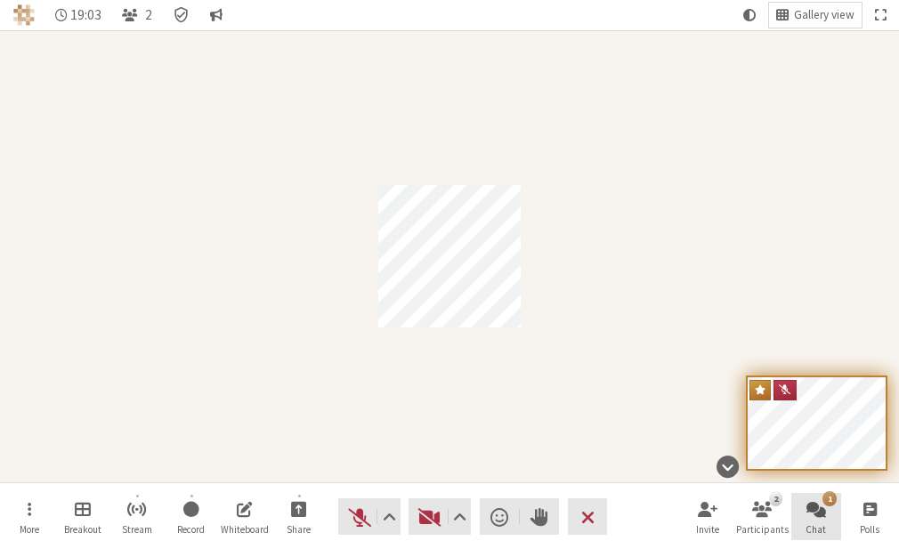
click at [823, 519] on span "Open chat" at bounding box center [816, 508] width 20 height 20
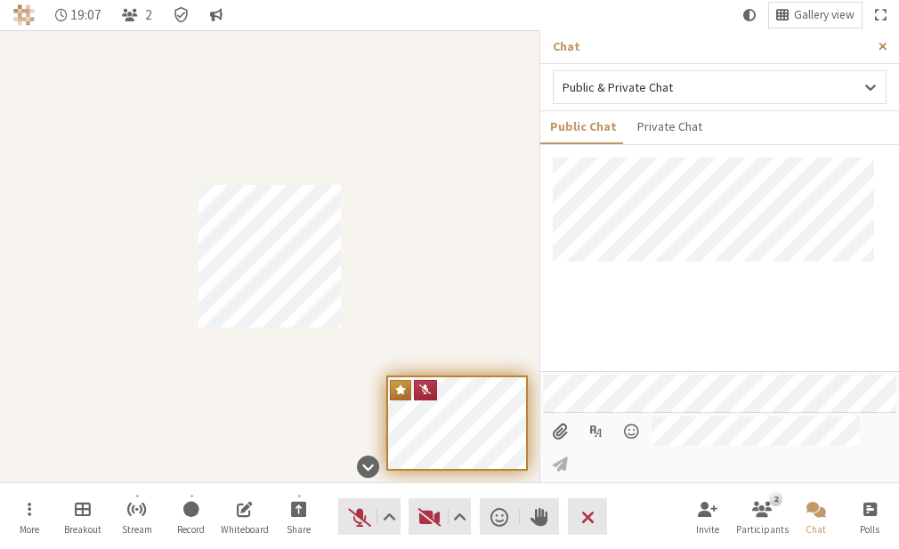
click at [878, 44] on span "Close sidebar" at bounding box center [882, 46] width 8 height 13
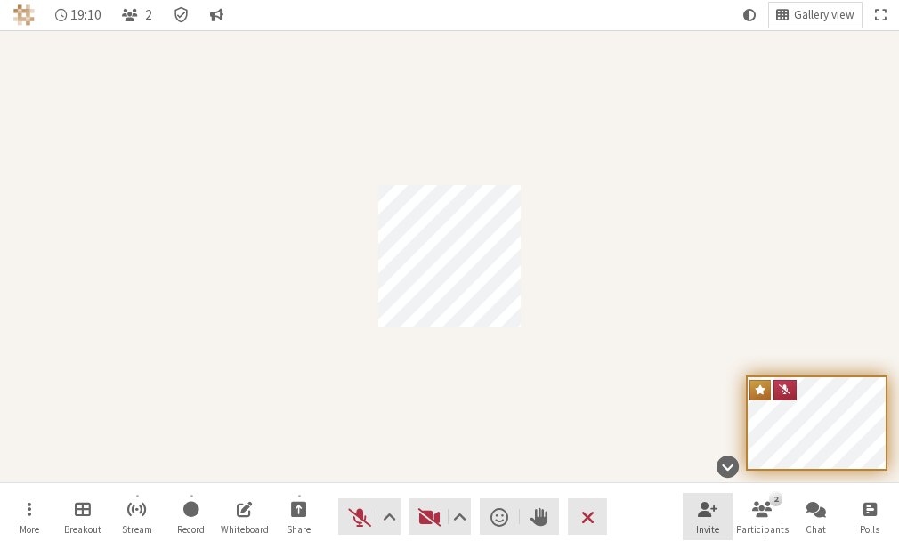
click at [697, 508] on button "Invite" at bounding box center [708, 517] width 50 height 48
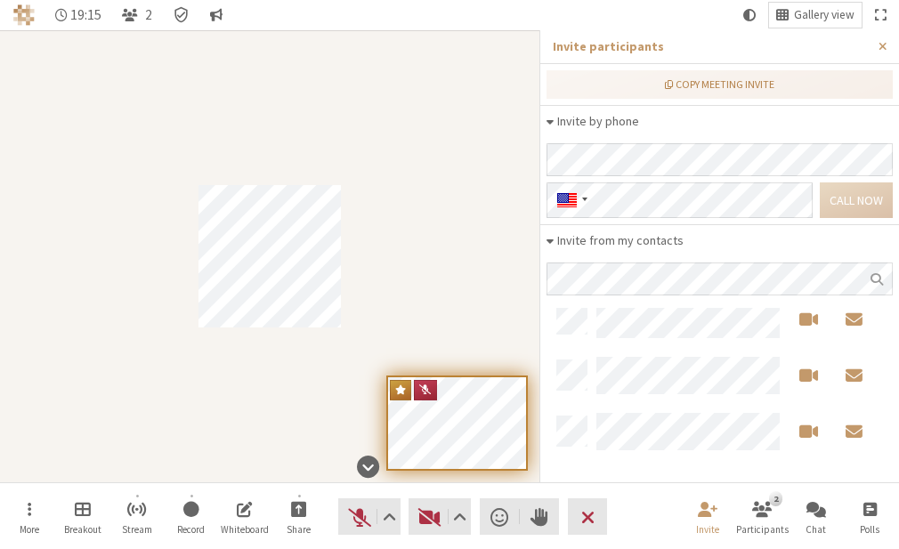
scroll to position [75, 0]
click at [592, 513] on span "End or leave meeting" at bounding box center [587, 517] width 13 height 25
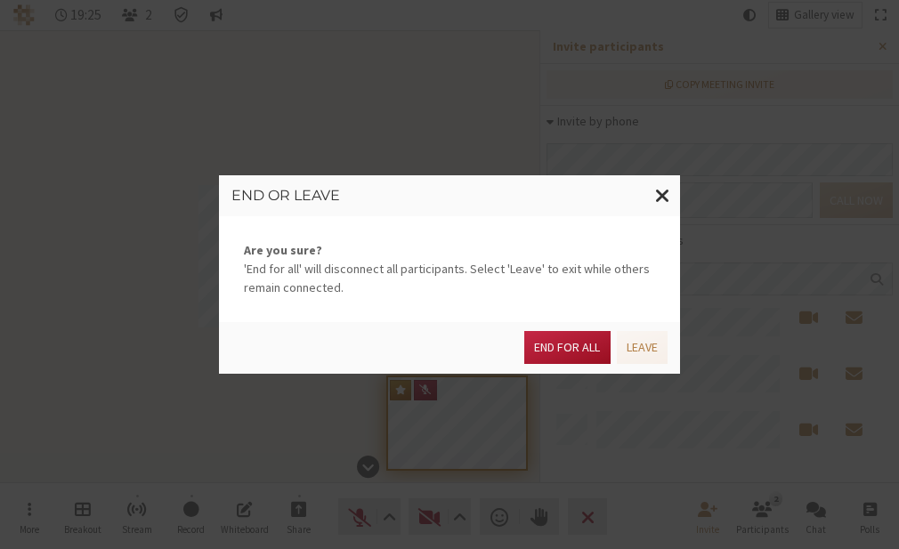
click at [571, 361] on button "End for all" at bounding box center [566, 347] width 85 height 33
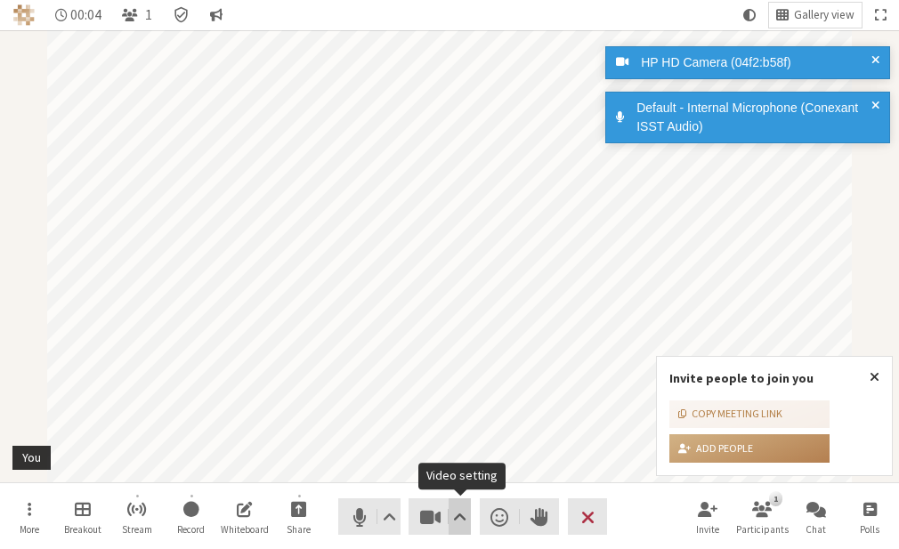
click at [461, 520] on span "Video setting" at bounding box center [459, 517] width 13 height 25
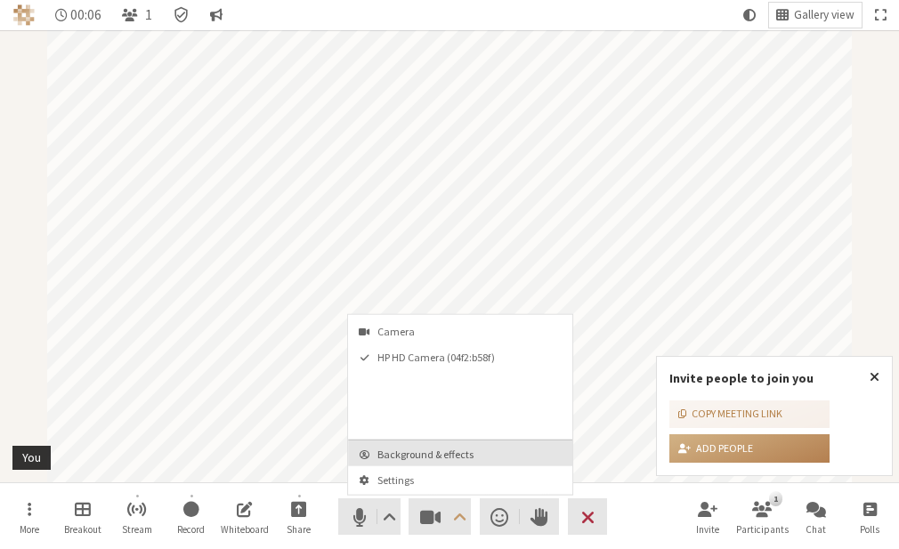
click at [443, 456] on span "Background & effects" at bounding box center [470, 455] width 187 height 12
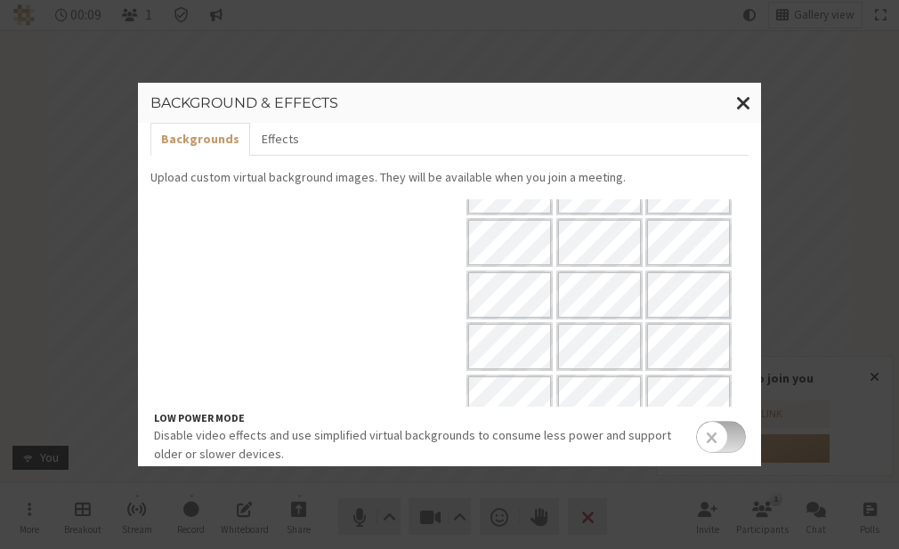
scroll to position [256, 0]
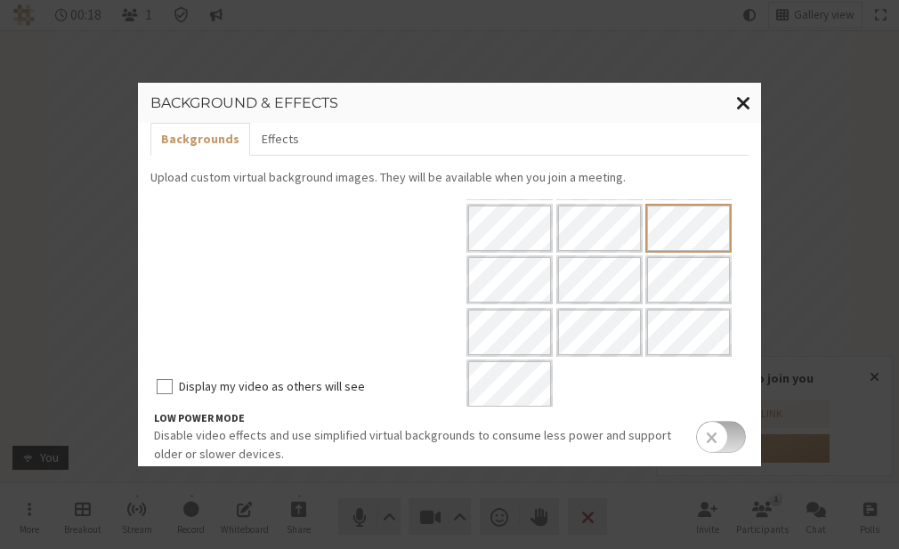
click at [743, 101] on span "Close modal" at bounding box center [743, 102] width 15 height 22
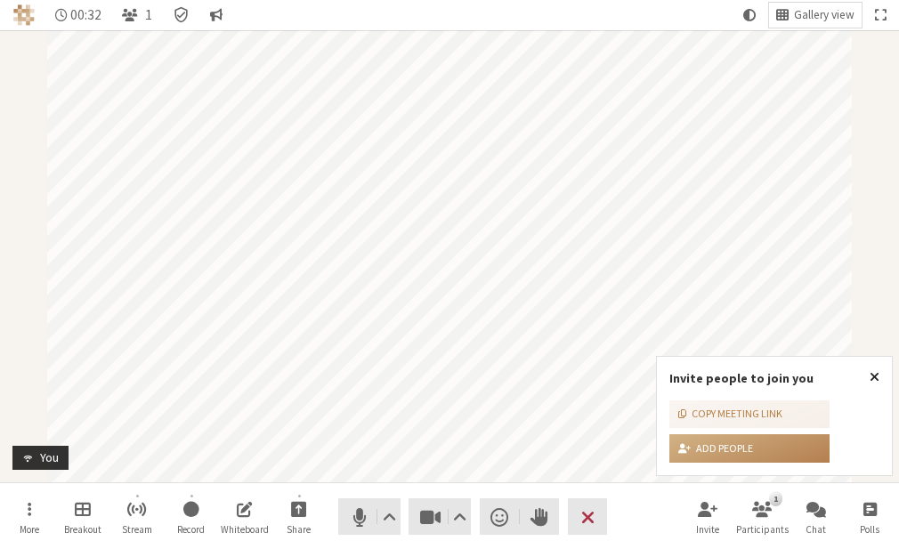
click at [879, 372] on button "Close popover" at bounding box center [874, 377] width 35 height 41
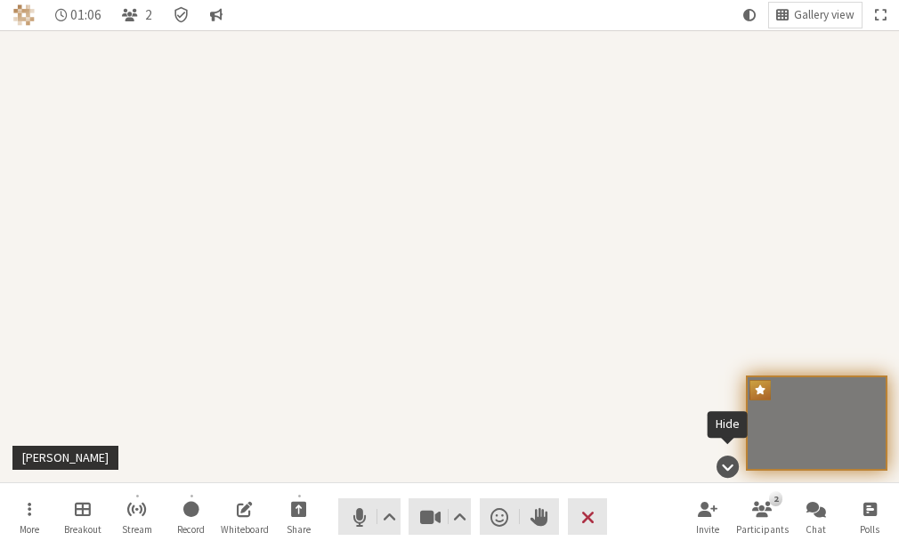
click at [735, 465] on span "Hide" at bounding box center [727, 467] width 22 height 28
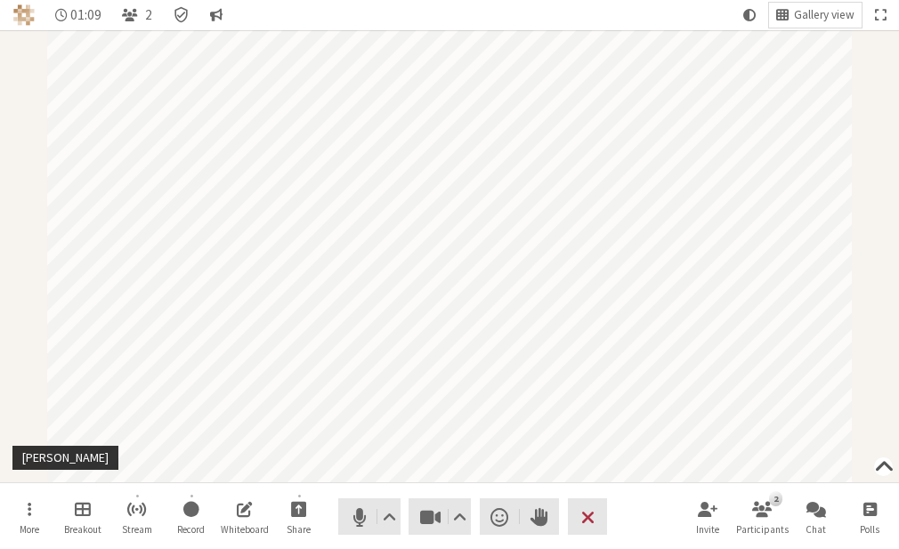
click at [885, 466] on span "Show" at bounding box center [884, 467] width 20 height 28
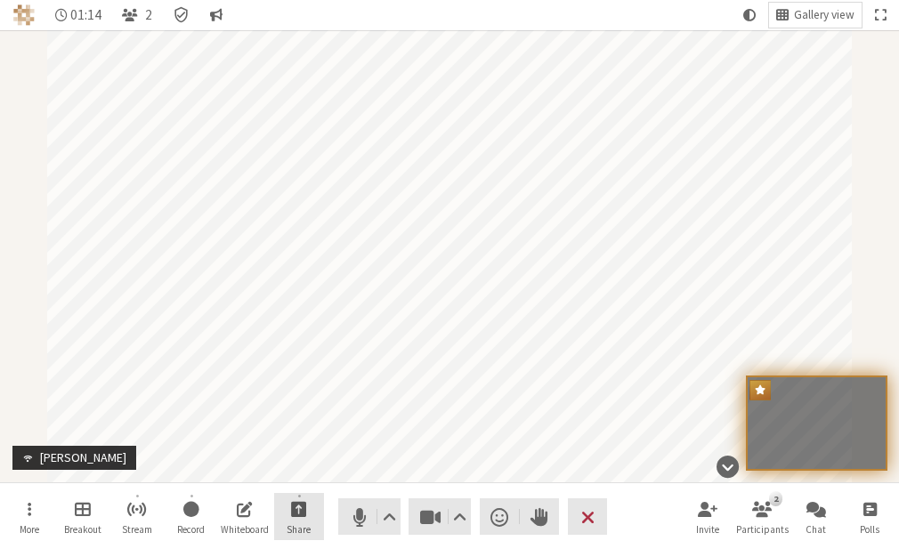
click at [306, 520] on button "Share" at bounding box center [299, 517] width 50 height 48
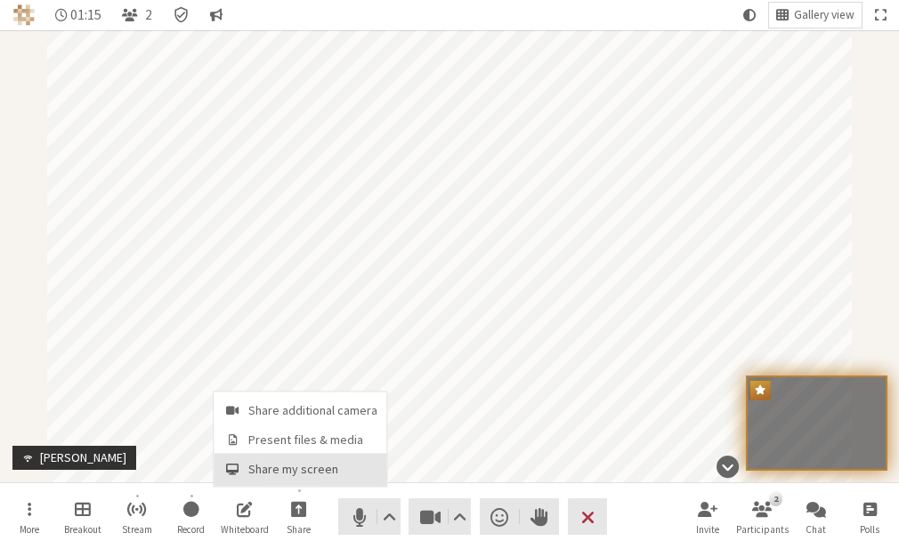
click at [295, 474] on span "Share my screen" at bounding box center [312, 469] width 129 height 13
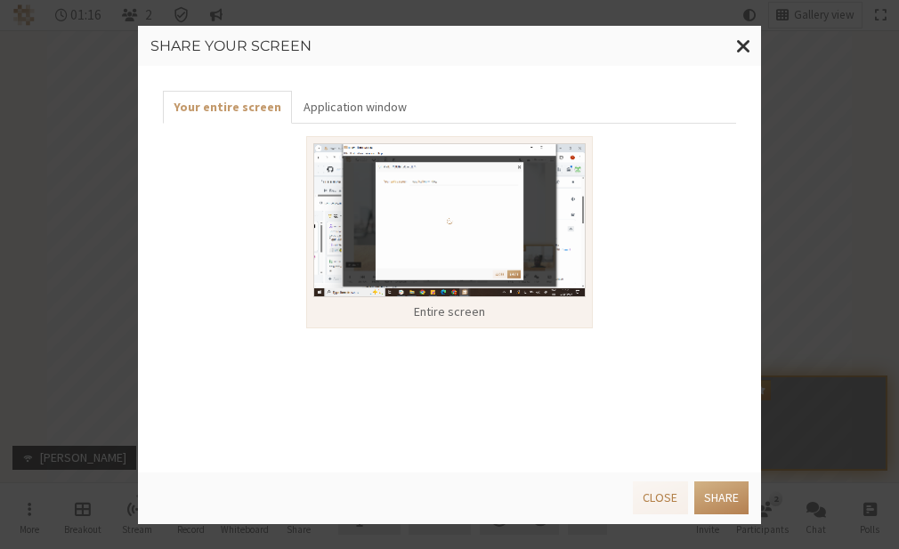
click at [433, 303] on div "Entire screen" at bounding box center [449, 312] width 272 height 19
click at [728, 507] on button "Share" at bounding box center [721, 497] width 54 height 33
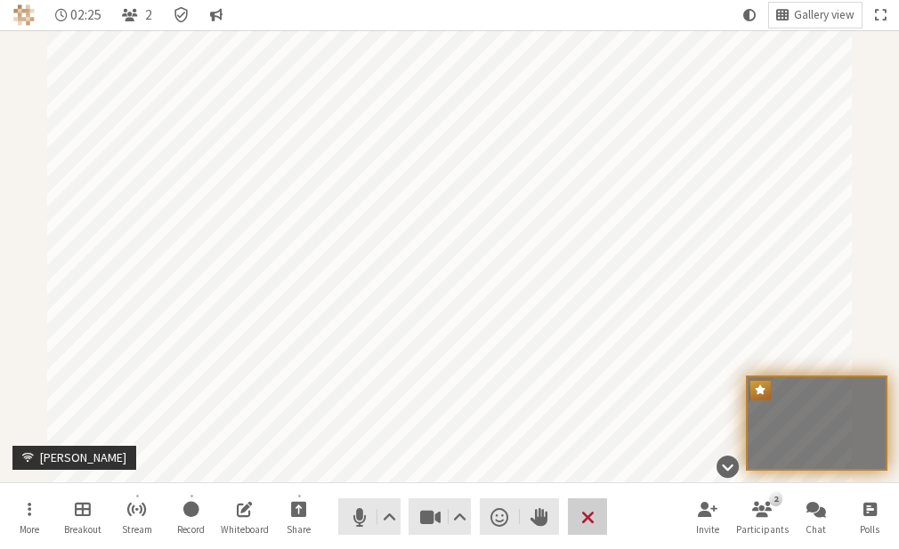
click at [593, 518] on span "End or leave meeting" at bounding box center [587, 517] width 13 height 25
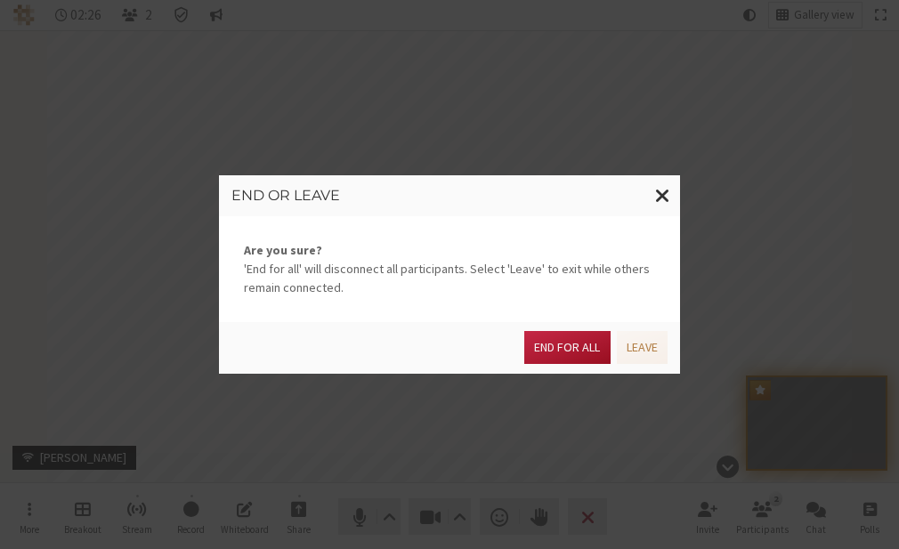
click at [573, 349] on button "End for all" at bounding box center [566, 347] width 85 height 33
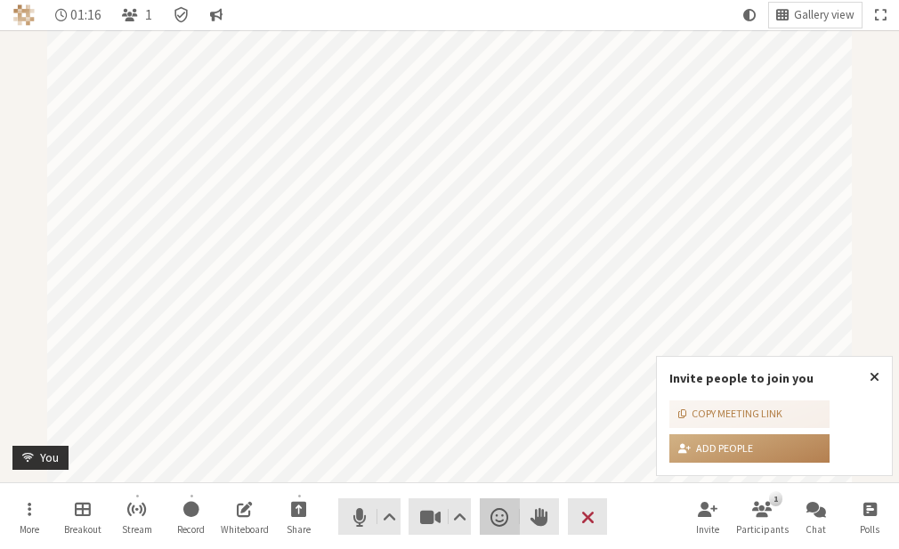
click at [507, 525] on span "Send a reaction" at bounding box center [499, 517] width 18 height 25
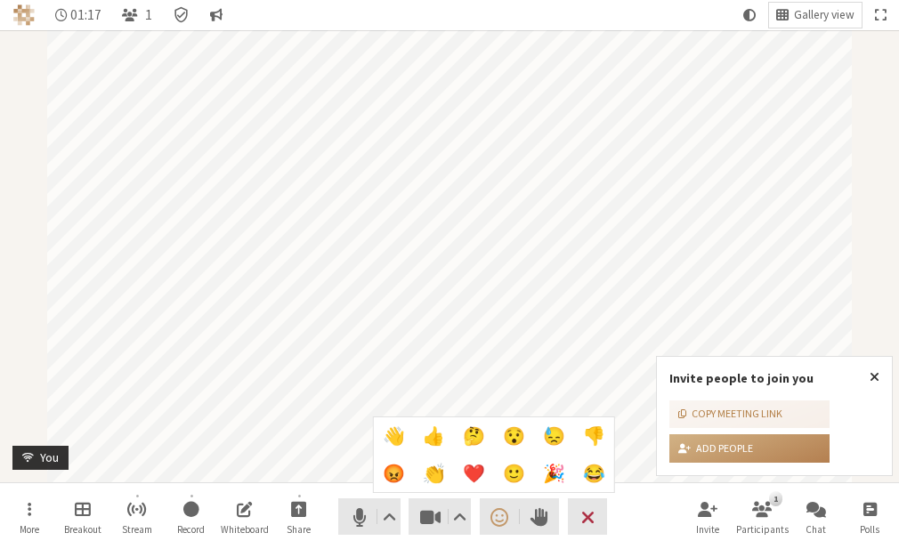
click at [550, 472] on span "🎉" at bounding box center [554, 474] width 22 height 20
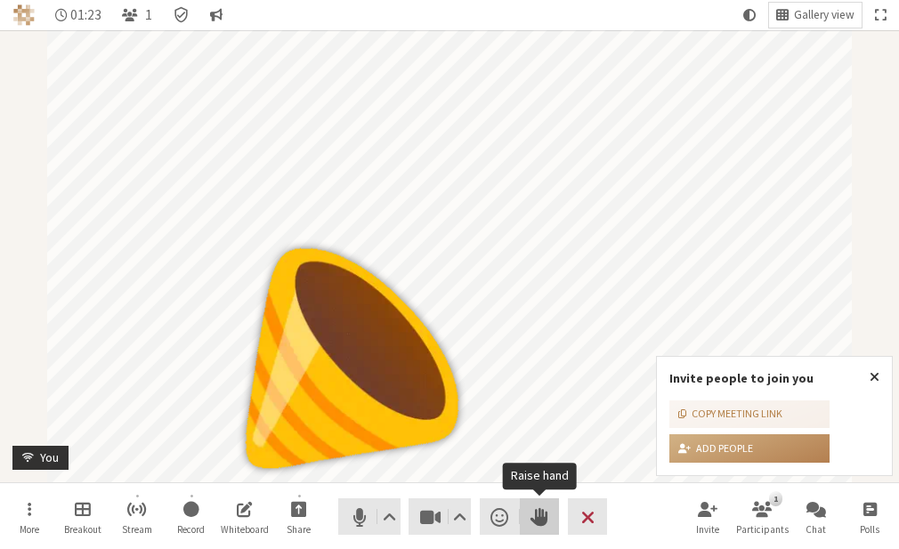
click at [548, 505] on button "Raise hand" at bounding box center [540, 516] width 40 height 36
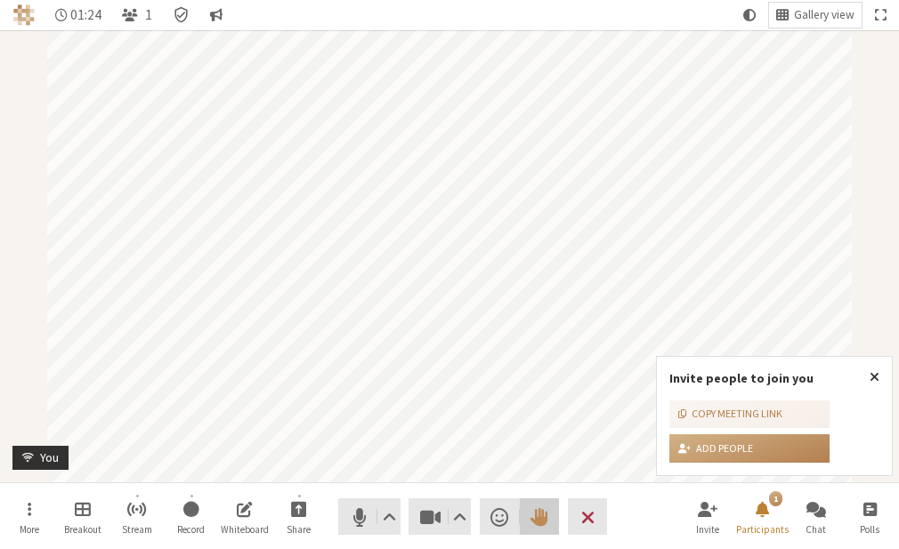
click at [548, 505] on button "Lower hand" at bounding box center [540, 516] width 40 height 36
click at [548, 505] on button "Raise hand" at bounding box center [540, 516] width 40 height 36
click at [765, 527] on span "Participants" at bounding box center [762, 529] width 53 height 11
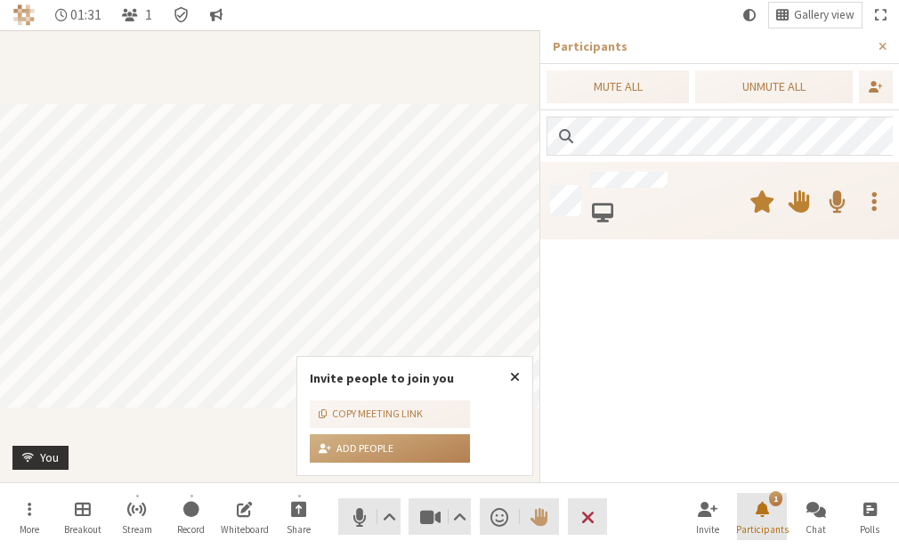
click at [765, 527] on span "Participants" at bounding box center [762, 529] width 53 height 11
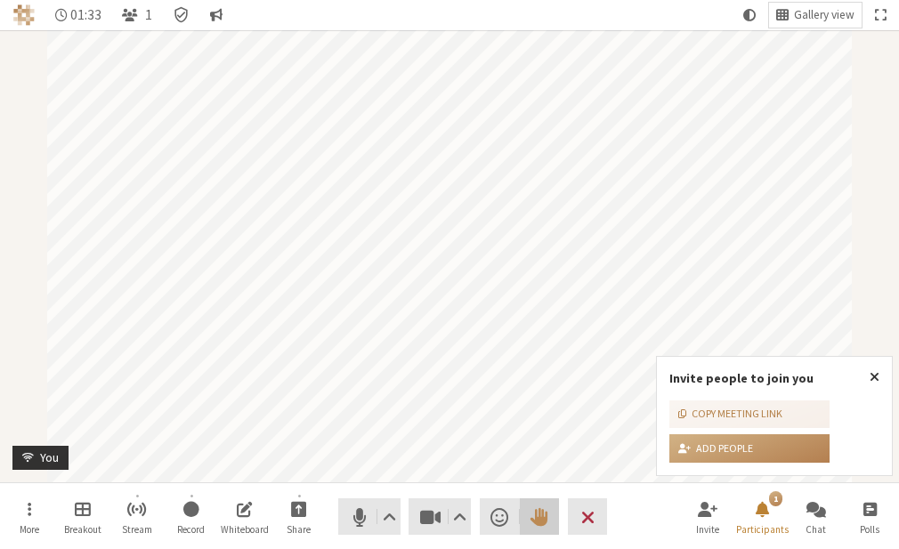
click at [532, 522] on span "Lower hand" at bounding box center [539, 517] width 18 height 25
click at [828, 517] on button "Chat" at bounding box center [816, 517] width 50 height 48
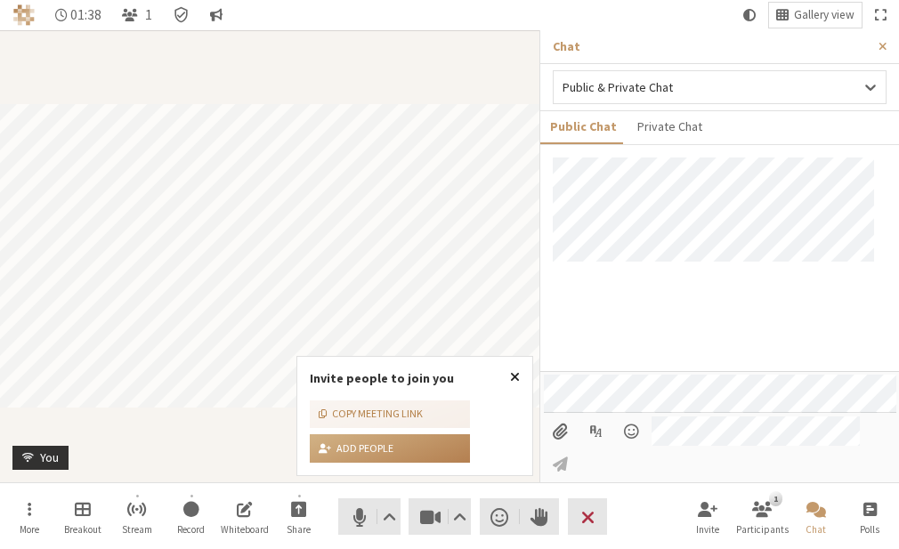
click at [518, 375] on span "Close popover" at bounding box center [515, 376] width 10 height 14
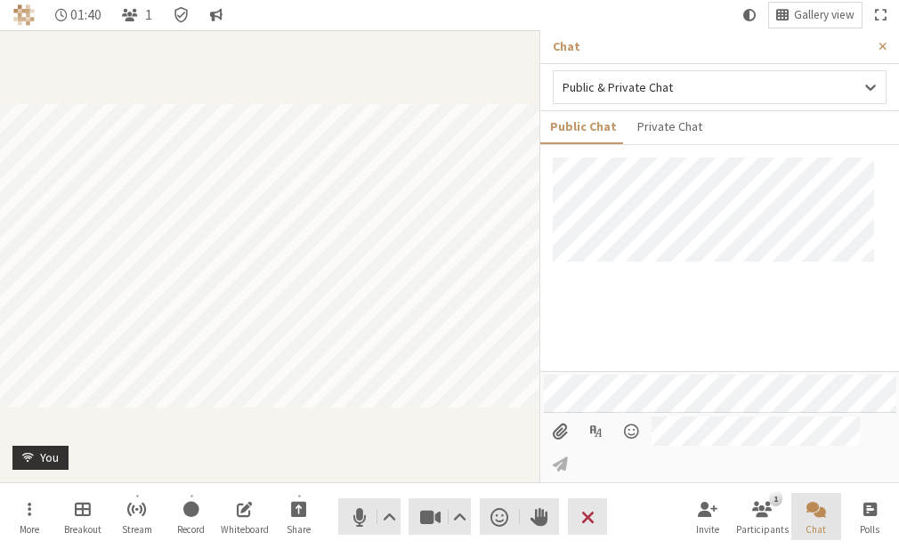
click at [815, 526] on span "Chat" at bounding box center [815, 529] width 20 height 11
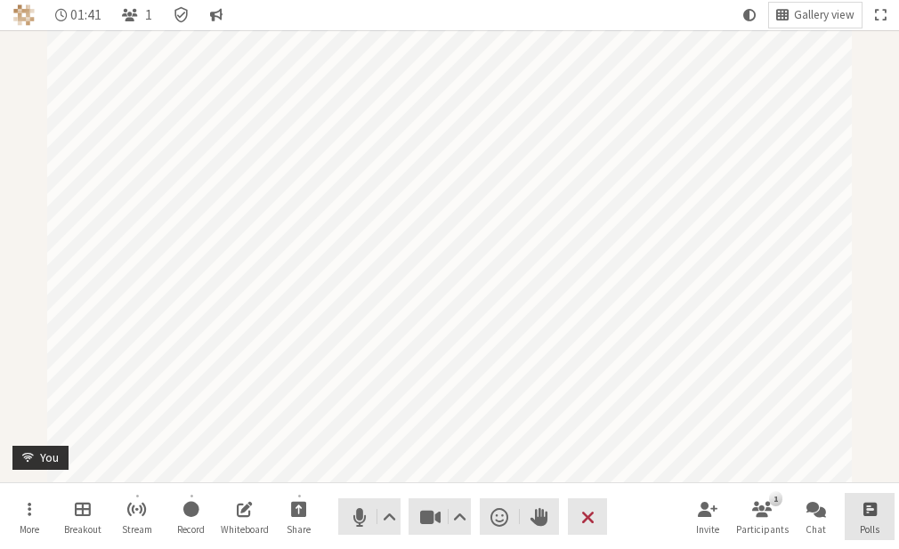
click at [867, 524] on span "Polls" at bounding box center [870, 529] width 20 height 11
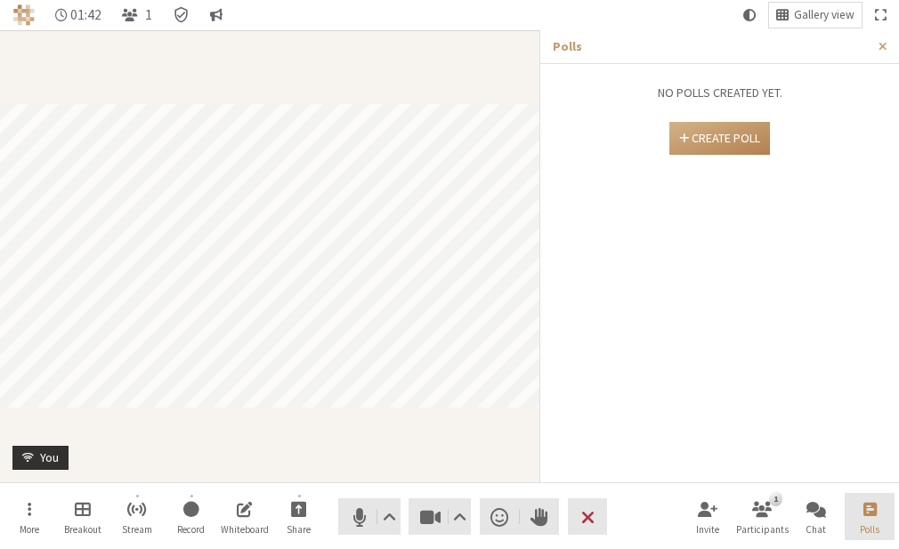
click at [867, 524] on span "Polls" at bounding box center [870, 529] width 20 height 11
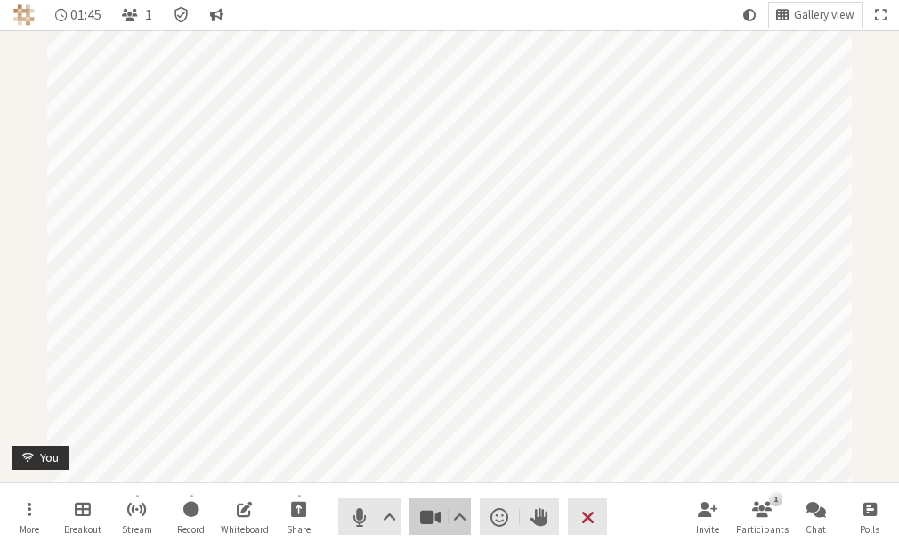
click at [424, 519] on span "Stop video (Alt+V)" at bounding box center [429, 517] width 25 height 25
click at [424, 519] on span "Start video (Alt+V)" at bounding box center [429, 517] width 25 height 25
click at [343, 525] on button "Audio" at bounding box center [369, 516] width 62 height 36
click at [316, 516] on button "Share" at bounding box center [299, 517] width 50 height 48
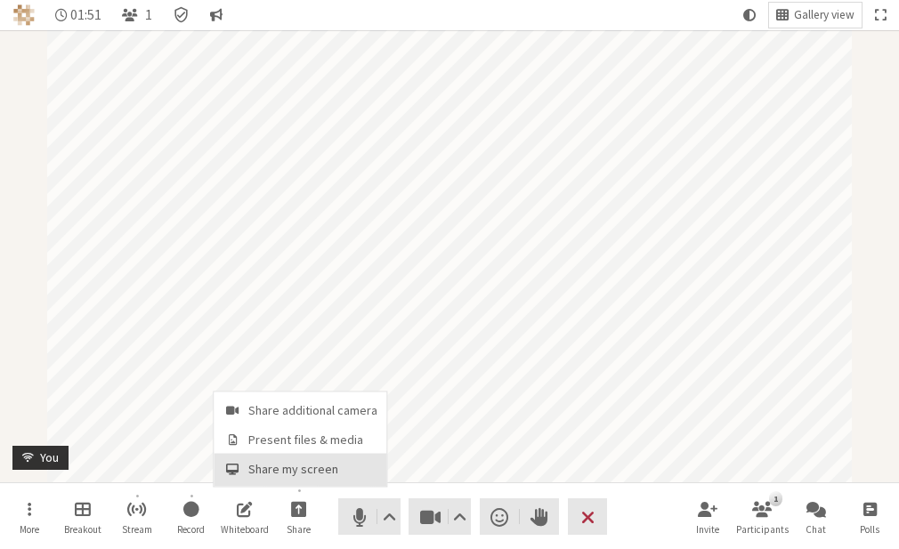
click at [297, 463] on span "Share my screen" at bounding box center [312, 469] width 129 height 13
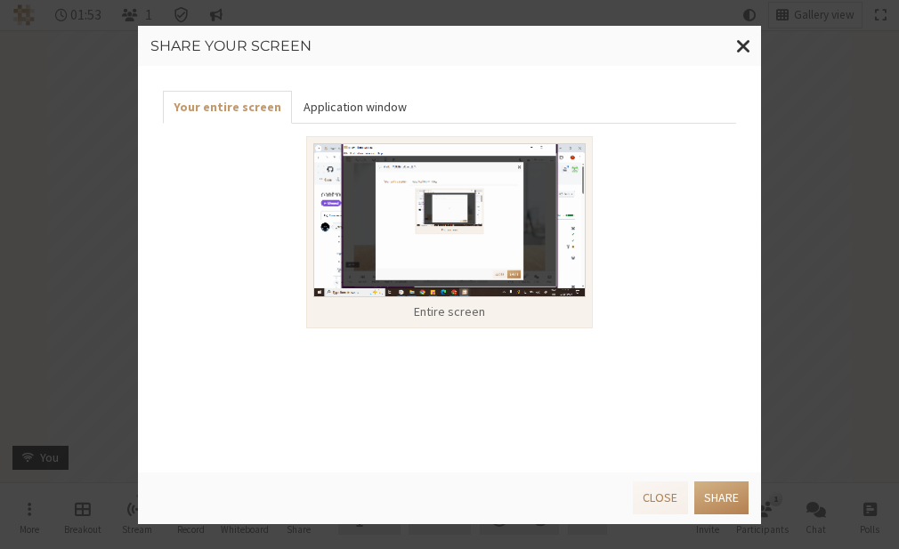
click at [349, 119] on button "Application window" at bounding box center [354, 107] width 125 height 33
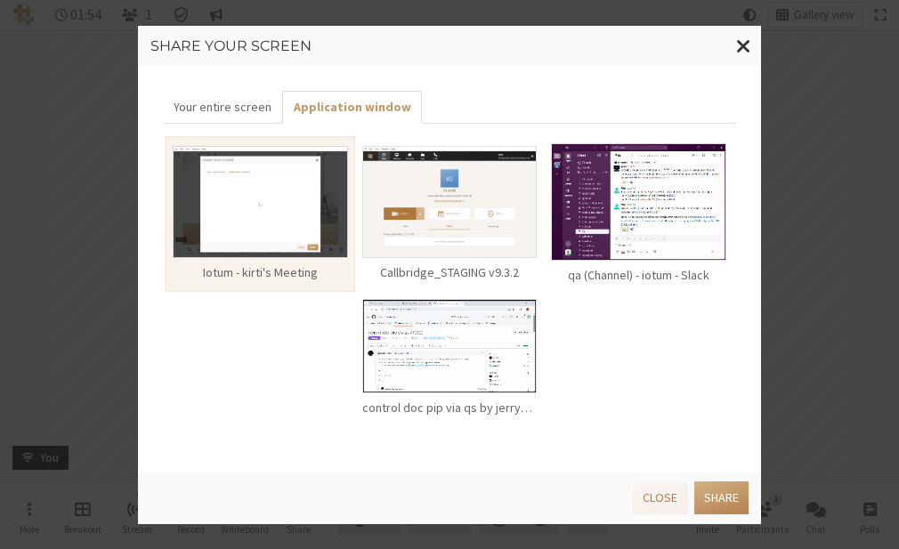
click at [452, 294] on div "control doc pip via qs by jerry2013 · Pull Request #10922 · iotum/facetalk - Go…" at bounding box center [450, 358] width 190 height 133
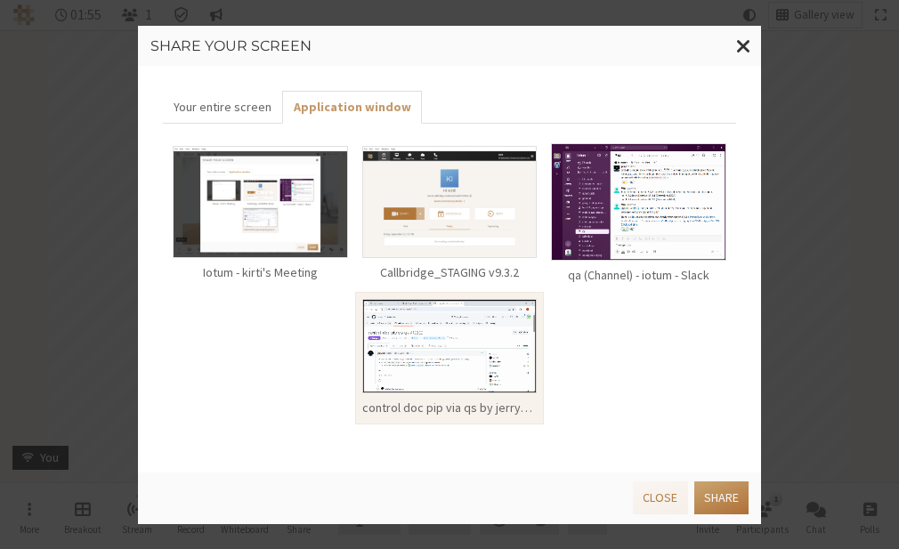
click at [700, 497] on button "Share" at bounding box center [721, 497] width 54 height 33
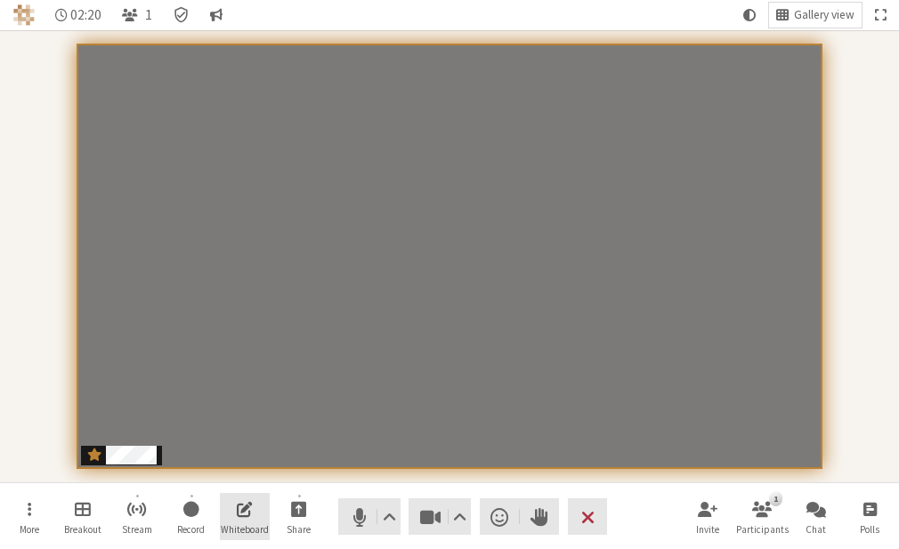
click at [258, 500] on button "Whiteboard" at bounding box center [245, 517] width 50 height 48
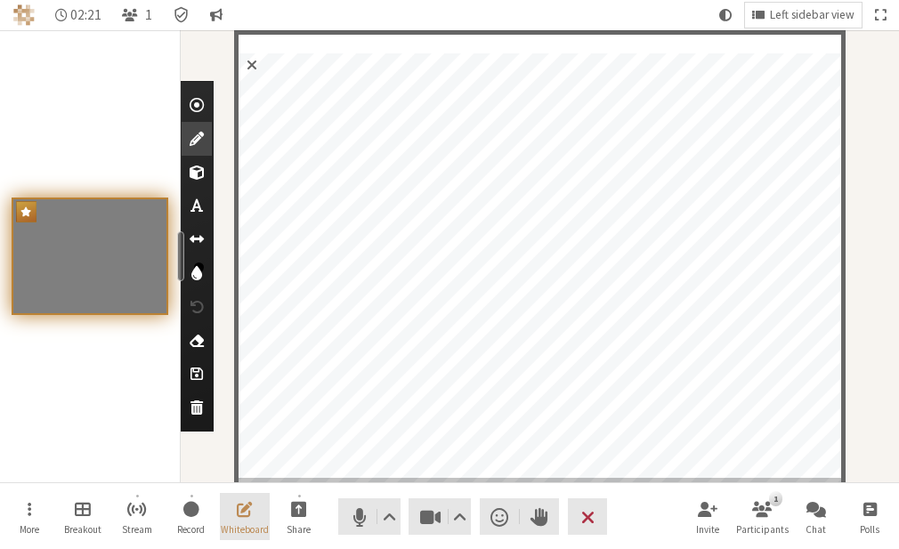
click at [258, 500] on button "Whiteboard" at bounding box center [245, 517] width 50 height 48
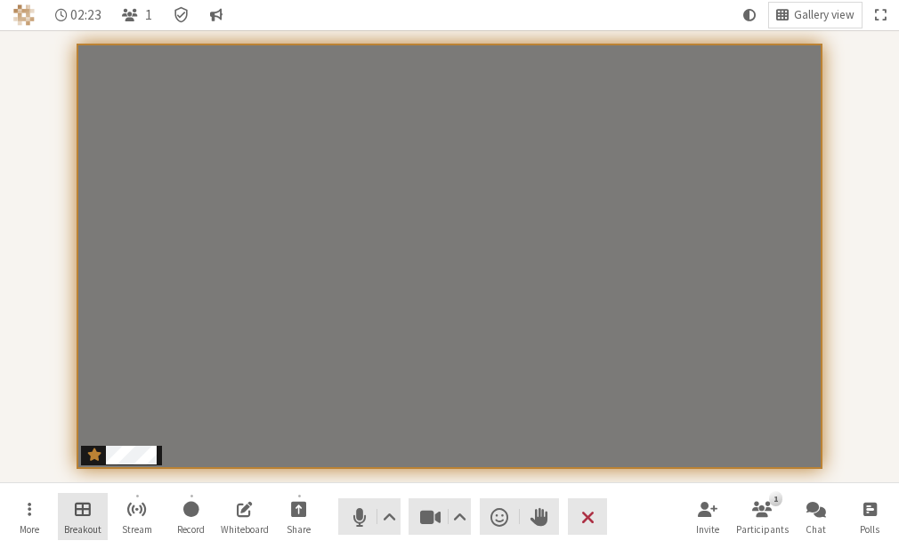
click at [66, 508] on button "Breakout" at bounding box center [83, 517] width 50 height 48
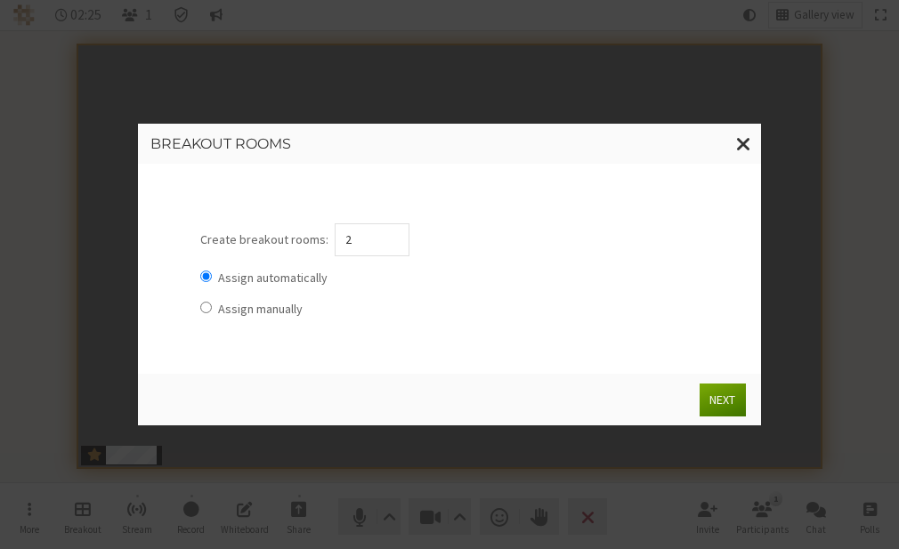
click at [733, 397] on button "Next" at bounding box center [721, 400] width 45 height 33
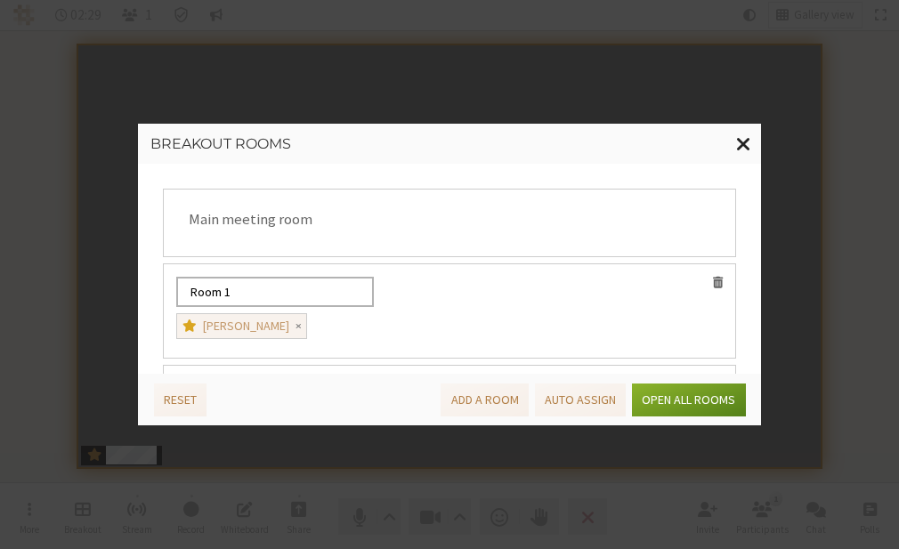
click at [736, 143] on span "Close modal" at bounding box center [743, 144] width 15 height 22
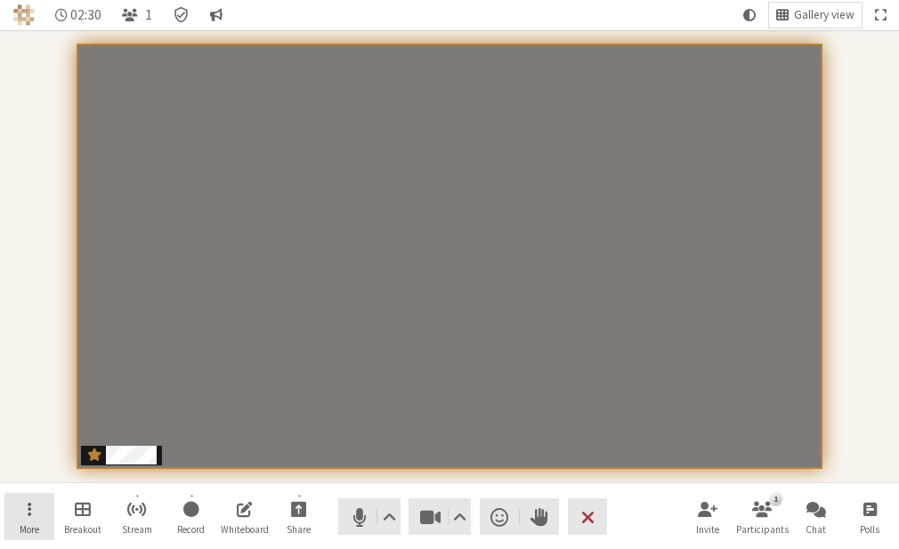
click at [13, 506] on button "More" at bounding box center [29, 517] width 50 height 48
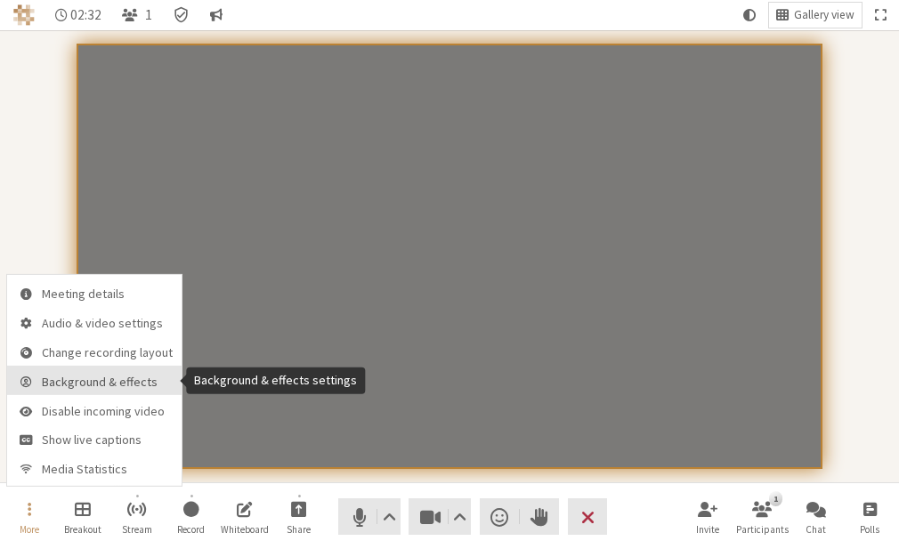
click at [62, 372] on button "Background & effects" at bounding box center [94, 380] width 174 height 29
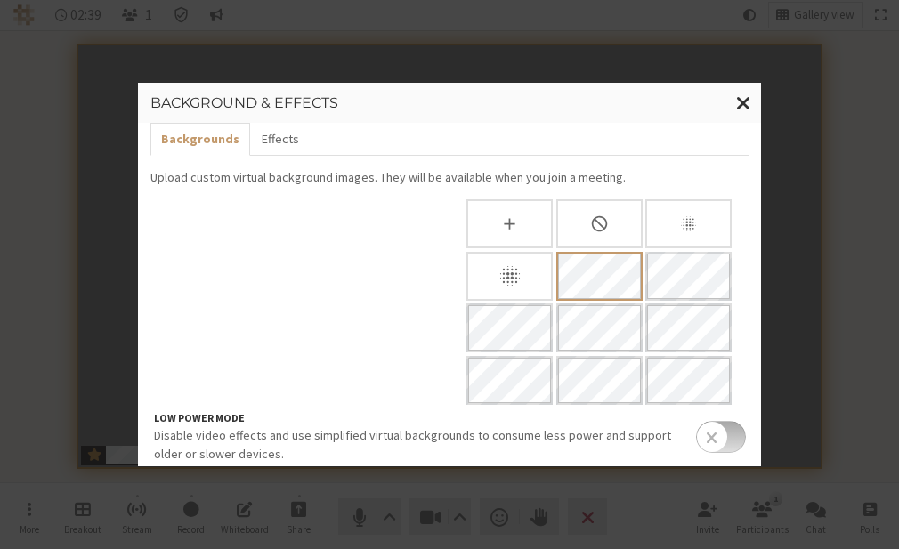
click at [575, 207] on div "None" at bounding box center [599, 223] width 86 height 49
click at [678, 213] on div "Slightly blur background" at bounding box center [688, 223] width 86 height 49
click at [518, 277] on div "Blur background" at bounding box center [509, 276] width 86 height 49
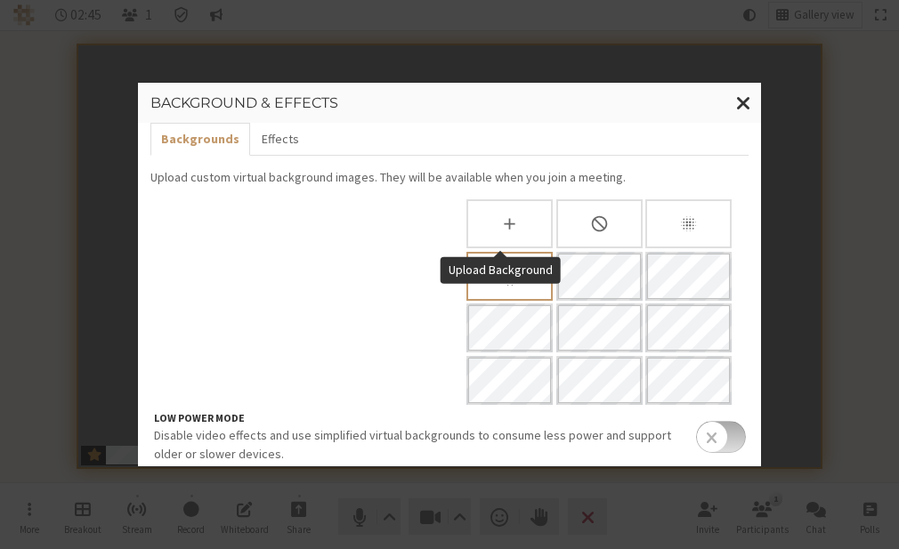
click at [514, 226] on div "Upload Background" at bounding box center [509, 223] width 83 height 45
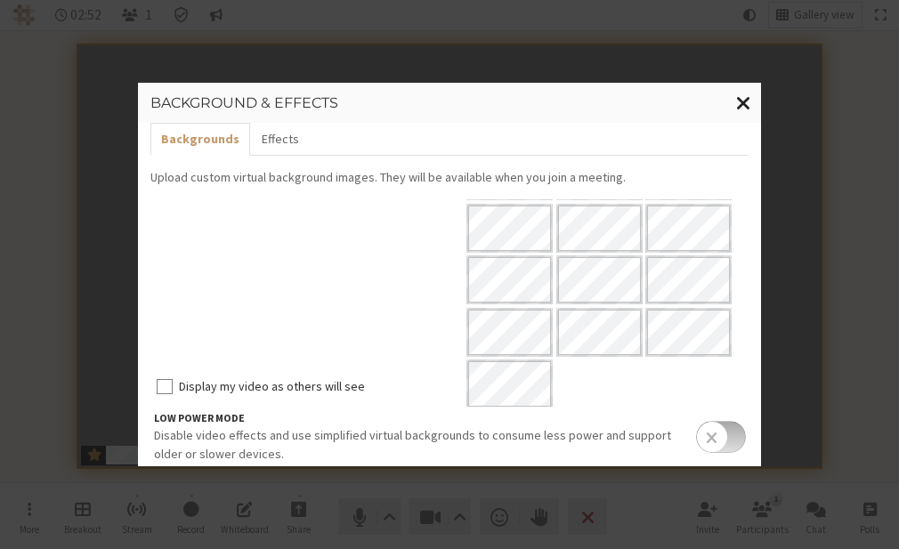
click at [736, 102] on span "Close modal" at bounding box center [743, 102] width 15 height 22
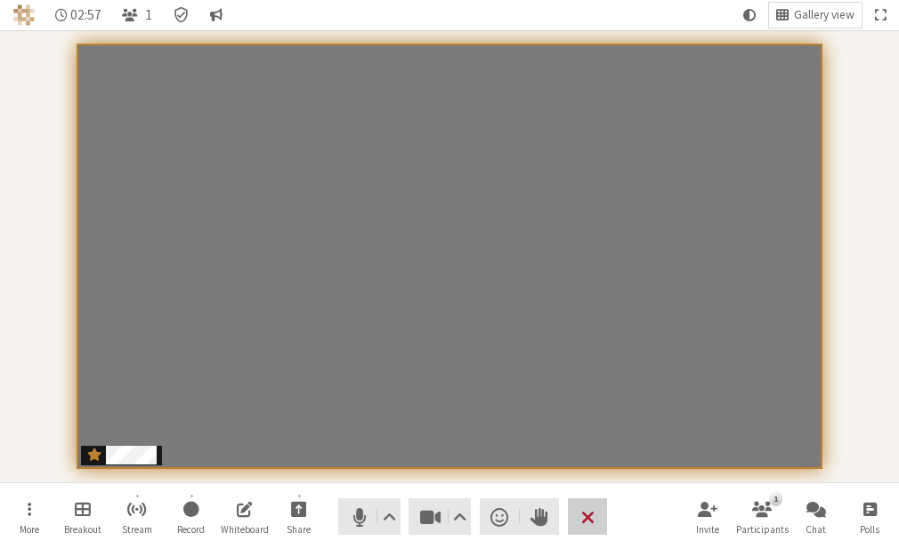
click at [574, 513] on button "Leave" at bounding box center [588, 516] width 40 height 36
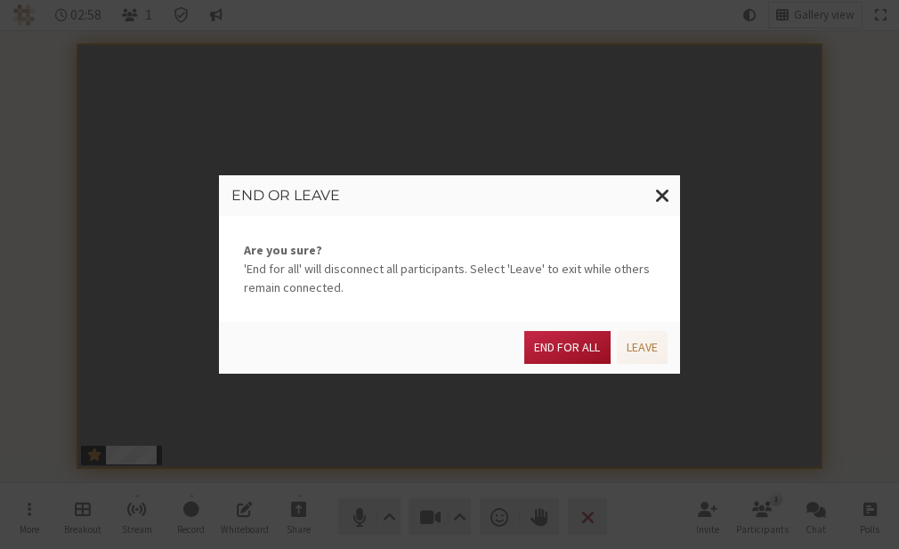
click at [578, 345] on button "End for all" at bounding box center [566, 347] width 85 height 33
